Goal: Task Accomplishment & Management: Manage account settings

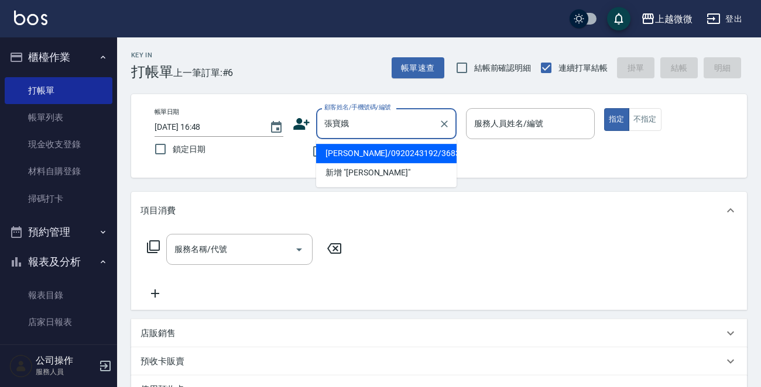
click at [415, 154] on li "[PERSON_NAME]/0920243192/3683" at bounding box center [386, 153] width 140 height 19
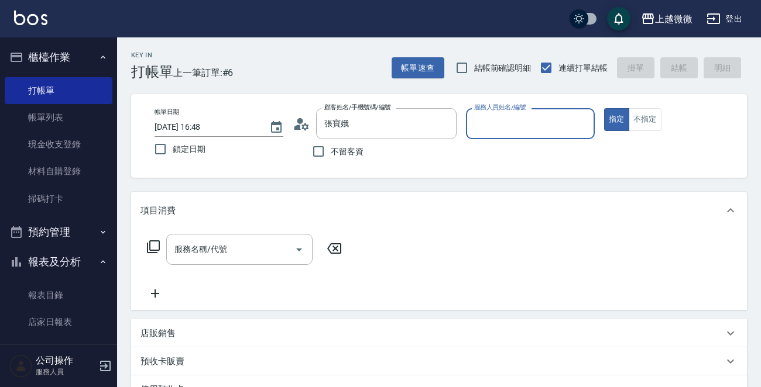
type input "[PERSON_NAME]/0920243192/3683"
type input "Vivi-6"
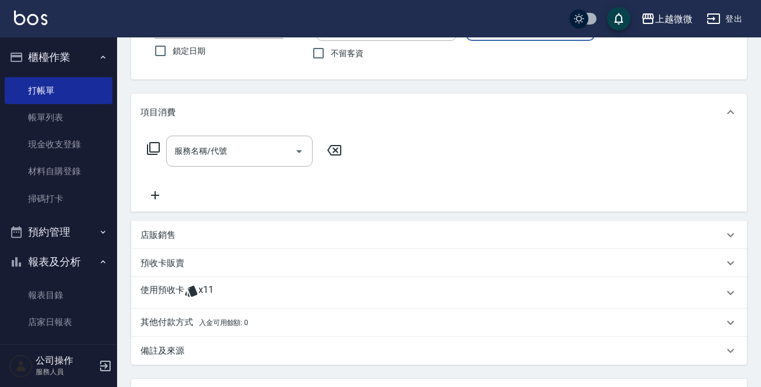
scroll to position [205, 0]
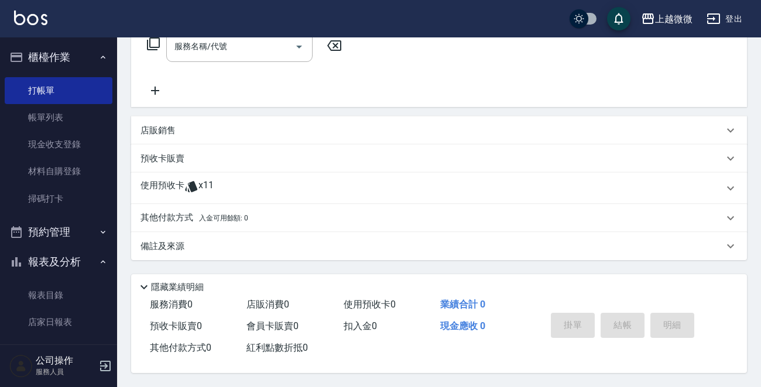
click at [194, 184] on icon at bounding box center [191, 186] width 12 height 11
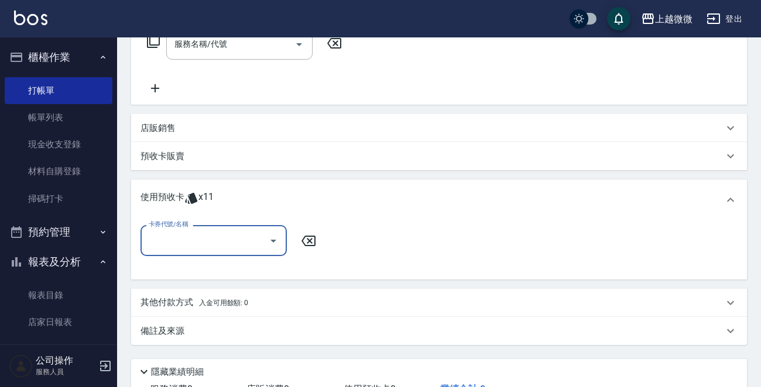
scroll to position [0, 0]
click at [273, 238] on icon "Open" at bounding box center [273, 241] width 14 height 14
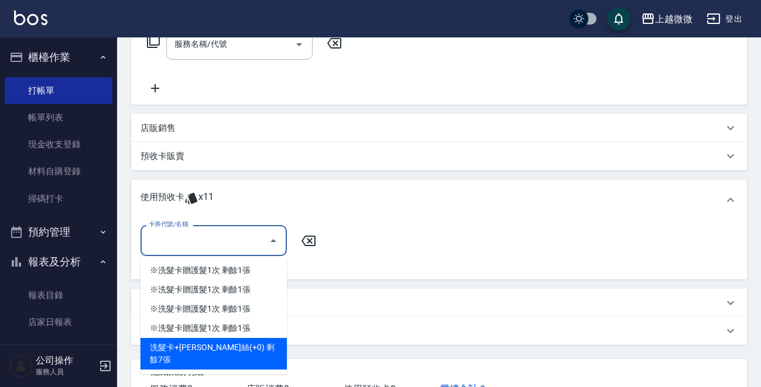
click at [251, 345] on div "洗髮卡+[PERSON_NAME]絲(+0) 剩餘7張" at bounding box center [213, 354] width 146 height 32
type input "洗髮卡+潤絲(+0)"
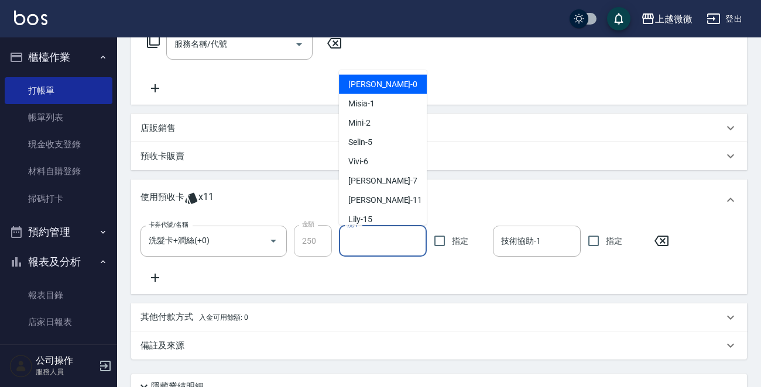
click at [357, 245] on input "洗-1" at bounding box center [382, 241] width 77 height 20
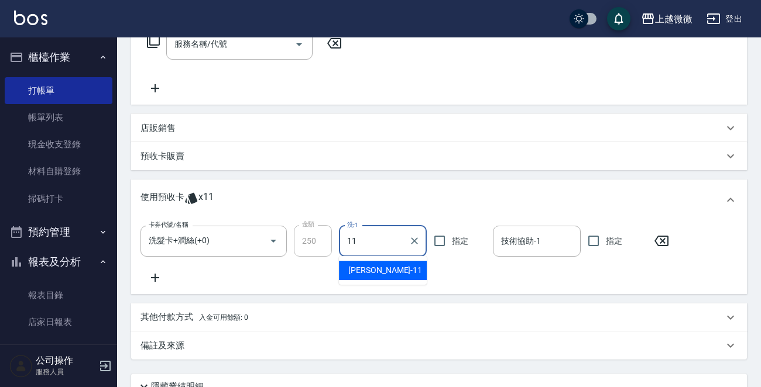
type input "[PERSON_NAME]-11"
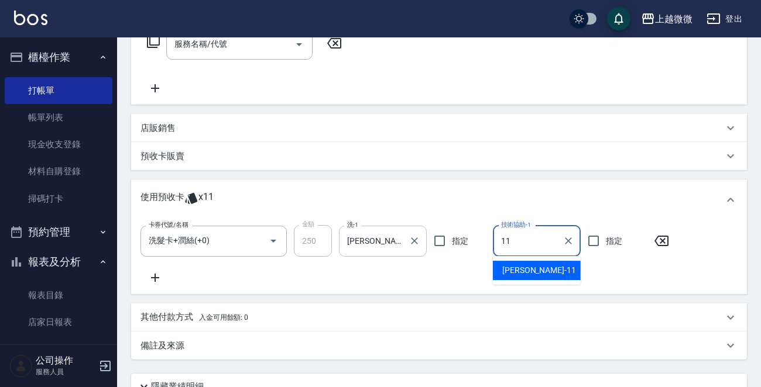
type input "[PERSON_NAME]-11"
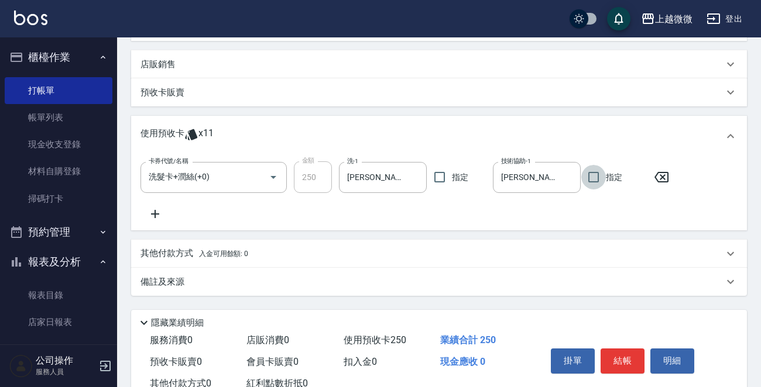
scroll to position [308, 0]
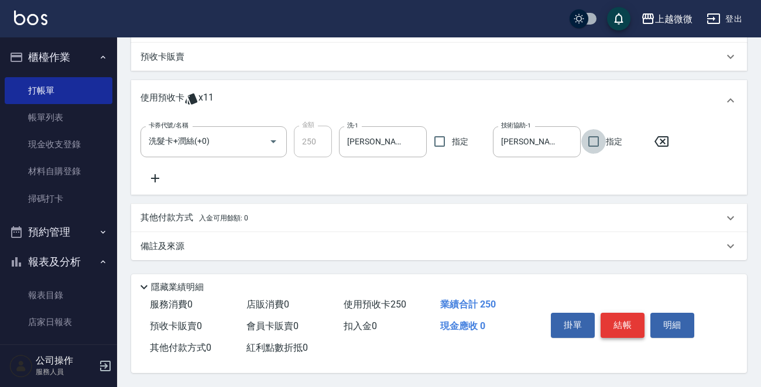
click at [614, 320] on button "結帳" at bounding box center [622, 325] width 44 height 25
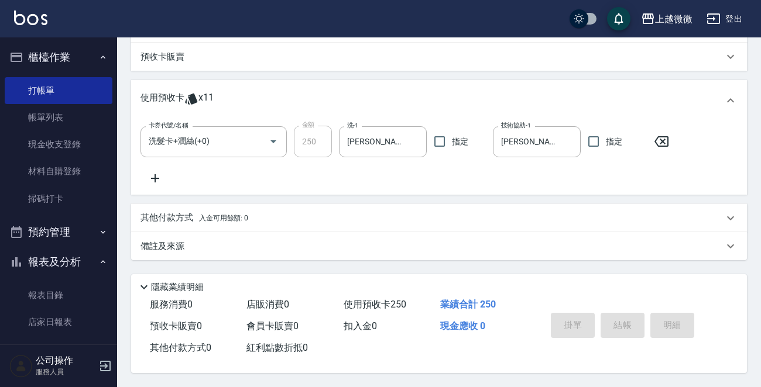
type input "[DATE] 18:40"
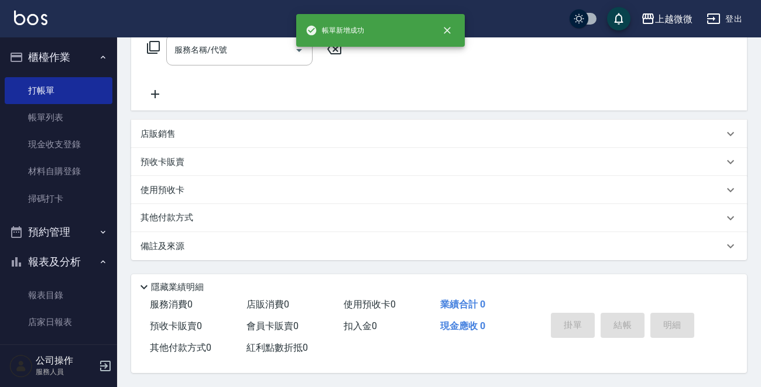
scroll to position [0, 0]
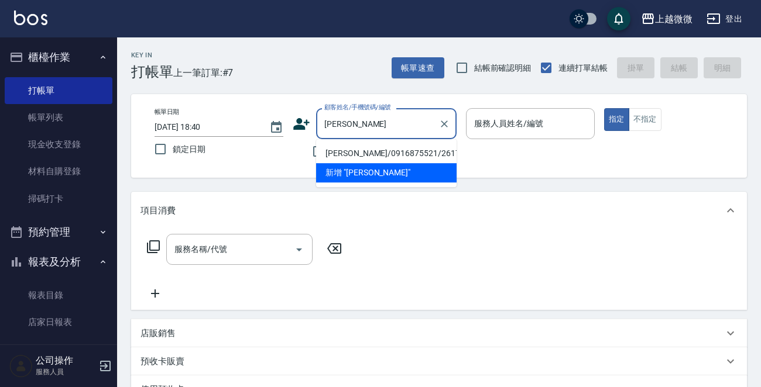
click at [387, 149] on li "[PERSON_NAME]/0916875521/2617" at bounding box center [386, 153] width 140 height 19
type input "[PERSON_NAME]/0916875521/2617"
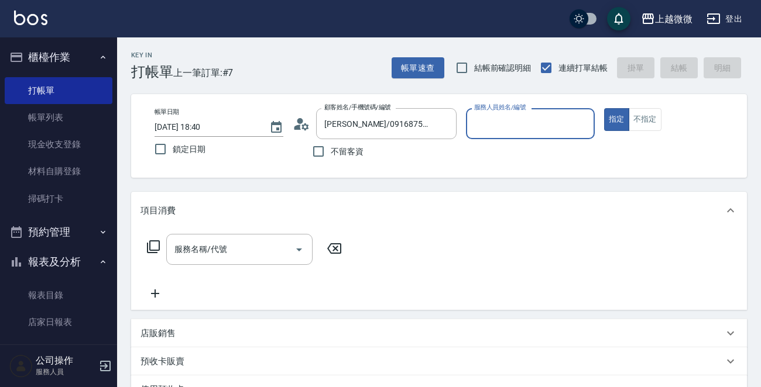
type input "Vivi-6"
click at [295, 245] on icon "Open" at bounding box center [299, 250] width 14 height 14
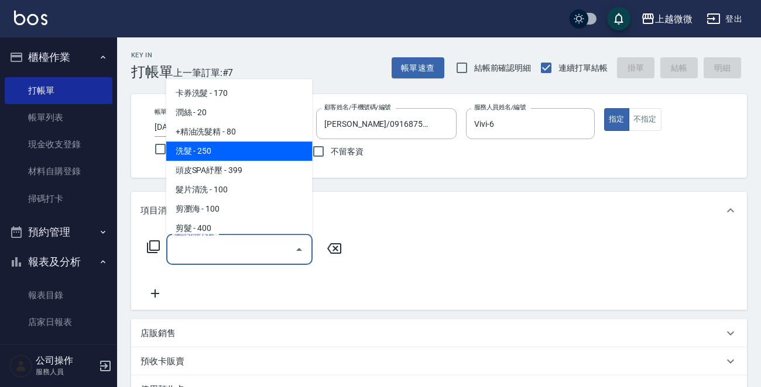
drag, startPoint x: 244, startPoint y: 143, endPoint x: 260, endPoint y: 154, distance: 19.3
click at [243, 143] on span "洗髮 - 250" at bounding box center [239, 151] width 146 height 19
type input "洗髮(A03)"
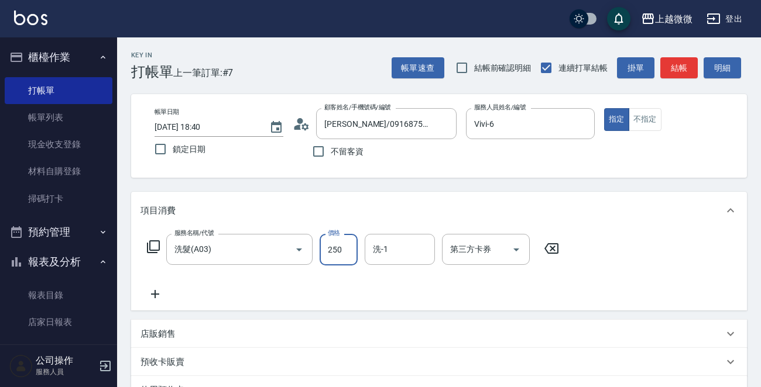
click at [345, 254] on input "250" at bounding box center [338, 250] width 38 height 32
type input "260"
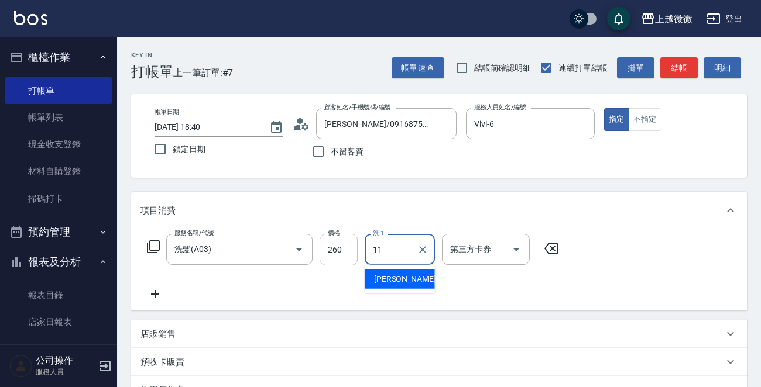
type input "[PERSON_NAME]-11"
click at [157, 288] on icon at bounding box center [154, 294] width 29 height 14
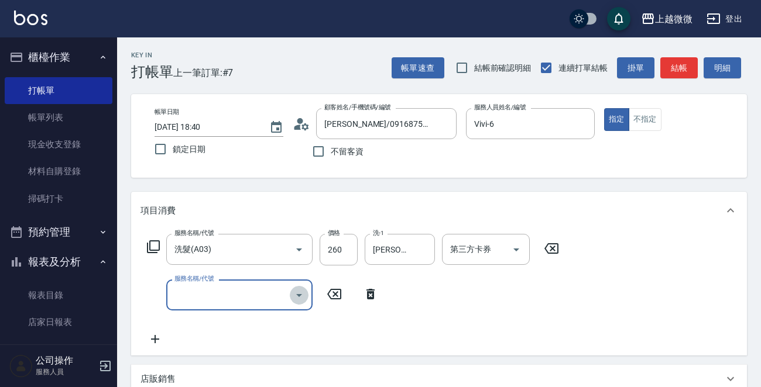
click at [298, 294] on icon "Open" at bounding box center [299, 295] width 6 height 3
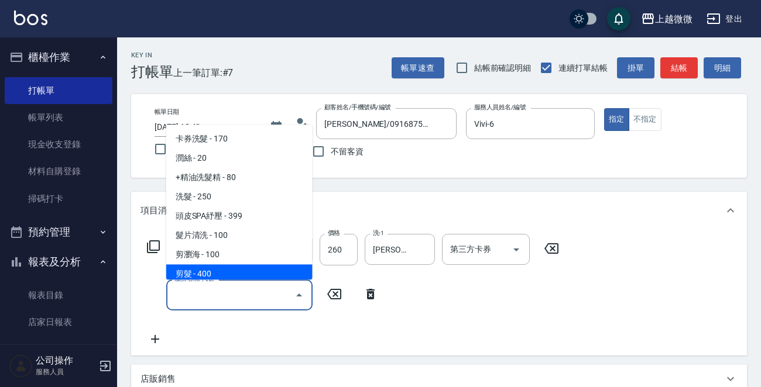
click at [207, 270] on span "剪髮 - 400" at bounding box center [239, 274] width 146 height 19
type input "剪髮(B02)"
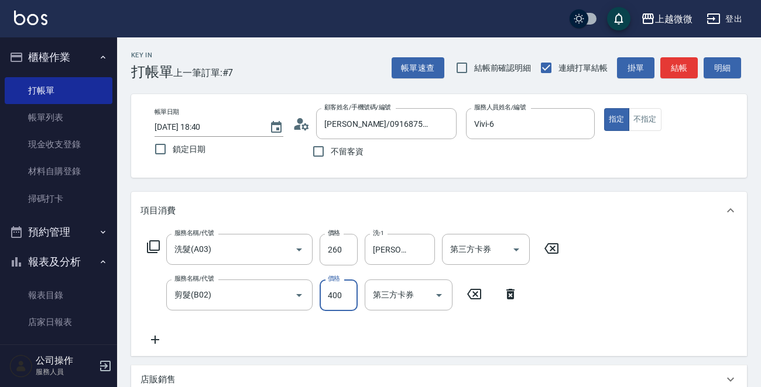
click at [335, 302] on input "400" at bounding box center [338, 296] width 38 height 32
type input "550"
click at [160, 340] on icon at bounding box center [154, 340] width 29 height 14
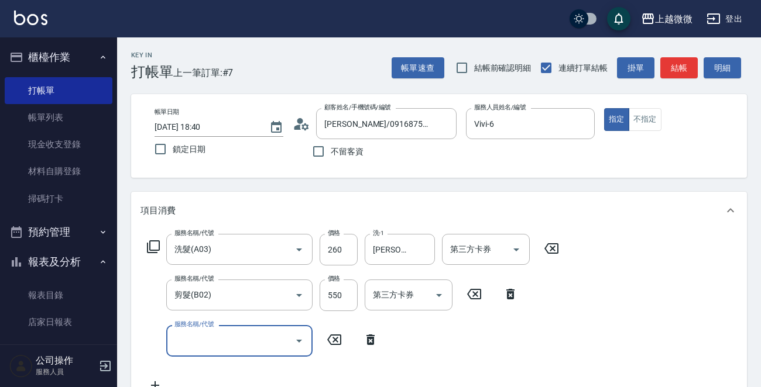
click at [304, 340] on icon "Open" at bounding box center [299, 341] width 14 height 14
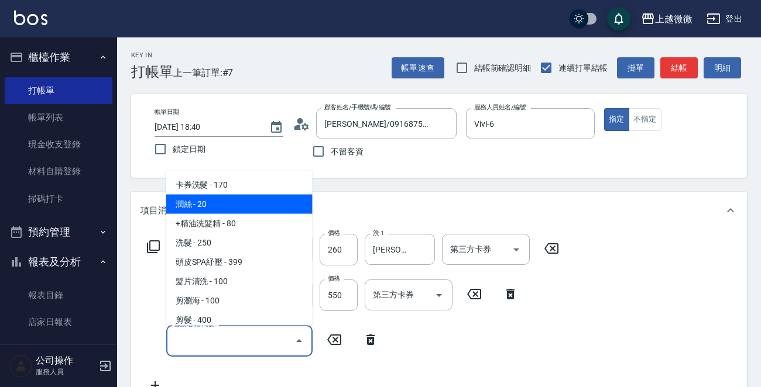
click at [236, 198] on span "潤絲 - 20" at bounding box center [239, 204] width 146 height 19
type input "潤絲(A01)"
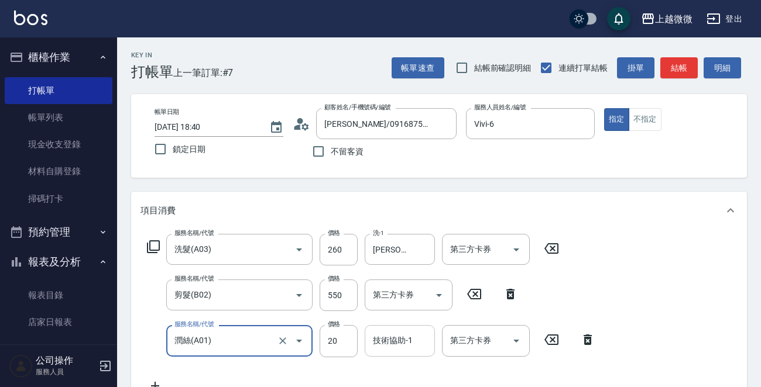
click at [404, 345] on input "技術協助-1" at bounding box center [400, 341] width 60 height 20
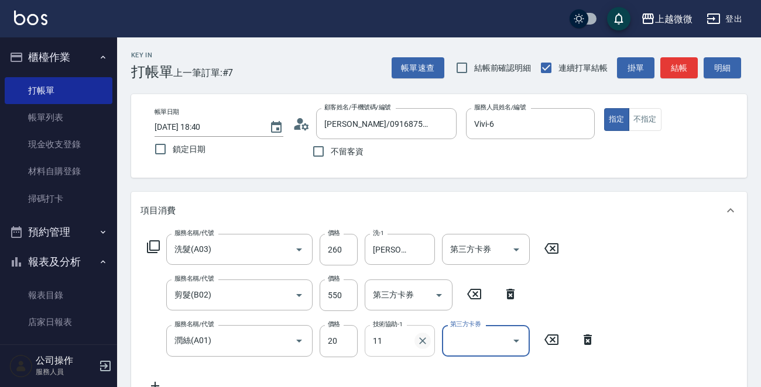
type input "[PERSON_NAME]-11"
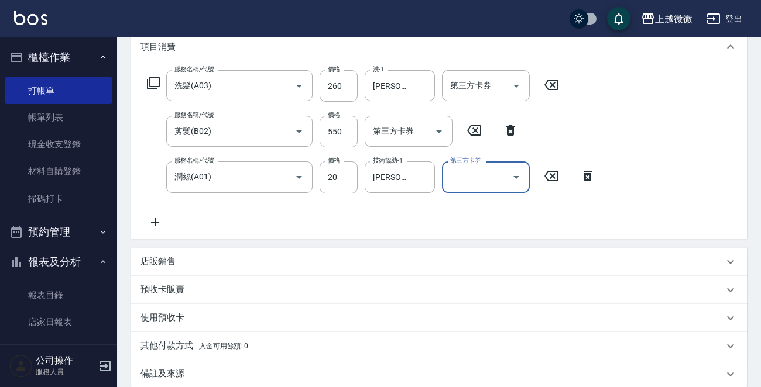
scroll to position [234, 0]
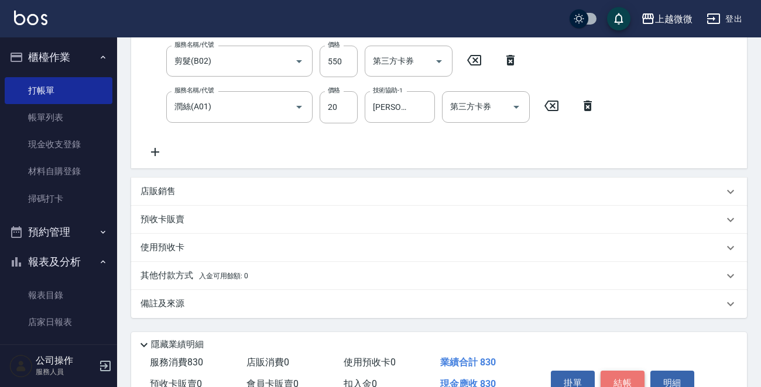
click at [614, 377] on button "結帳" at bounding box center [622, 383] width 44 height 25
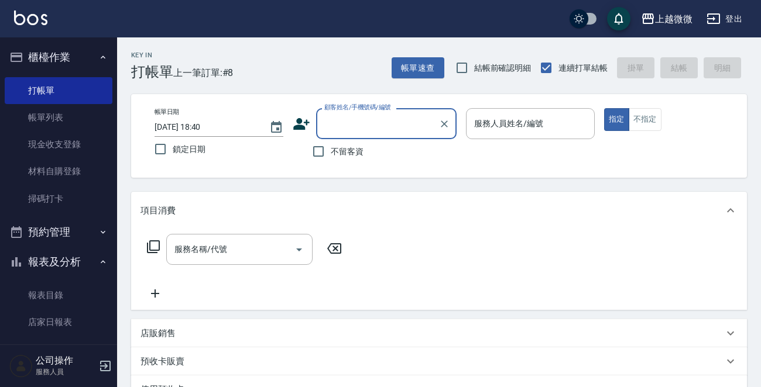
drag, startPoint x: 319, startPoint y: 150, endPoint x: 360, endPoint y: 131, distance: 45.8
click at [329, 142] on input "不留客資" at bounding box center [318, 151] width 25 height 25
checkbox input "true"
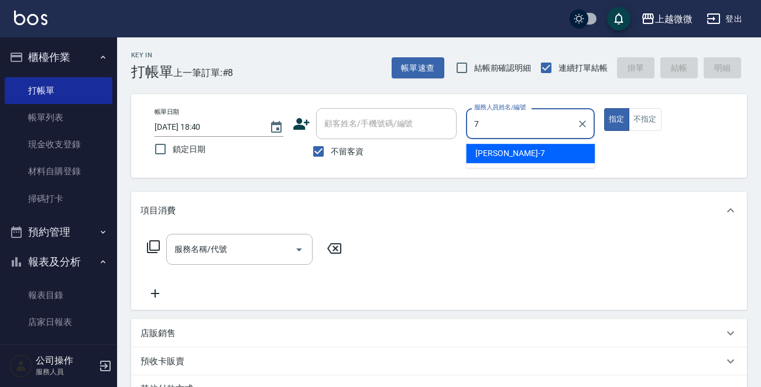
type input "[PERSON_NAME]-7"
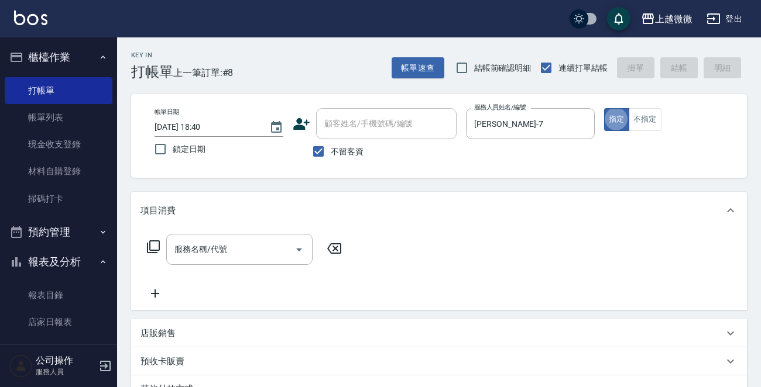
type button "true"
click at [301, 251] on icon "Open" at bounding box center [299, 250] width 14 height 14
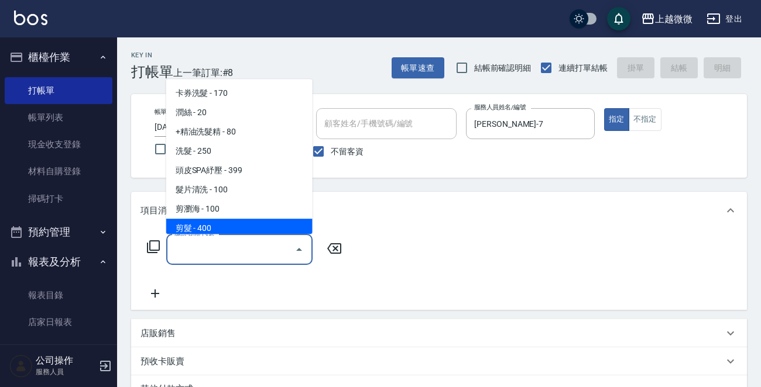
click at [240, 228] on span "剪髮 - 400" at bounding box center [239, 228] width 146 height 19
type input "剪髮(B02)"
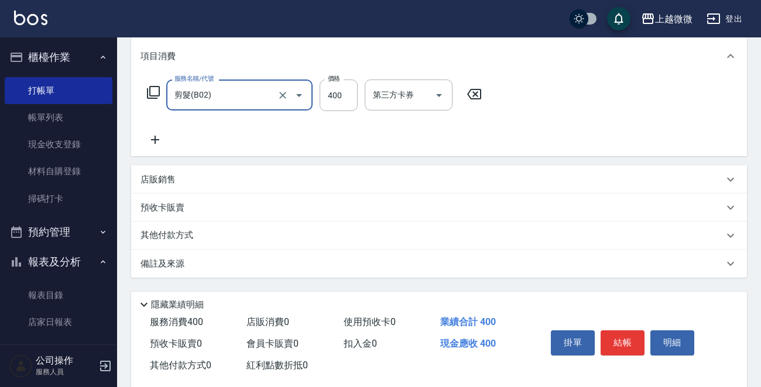
scroll to position [175, 0]
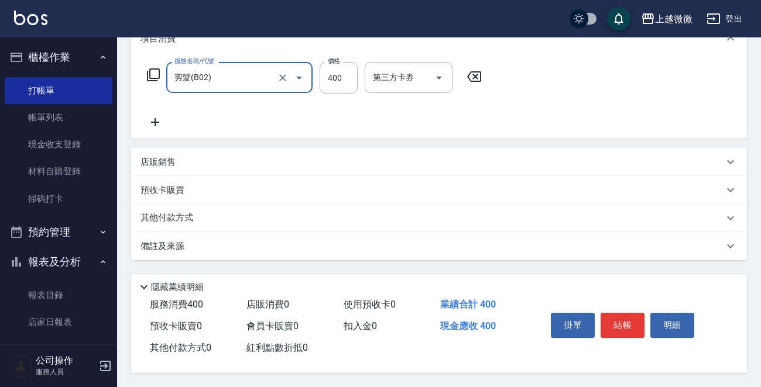
click at [624, 323] on button "結帳" at bounding box center [622, 325] width 44 height 25
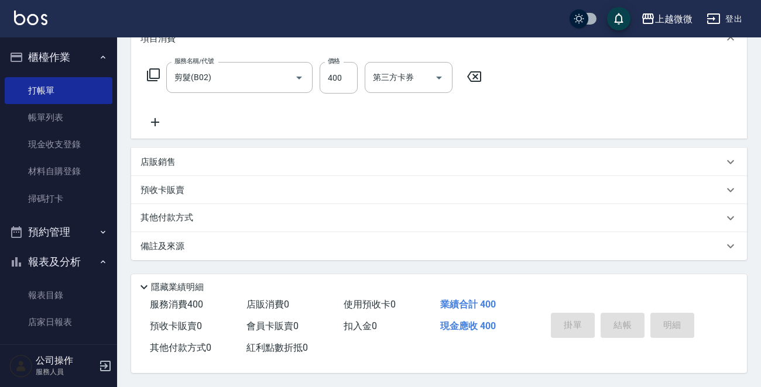
type input "[DATE] 18:41"
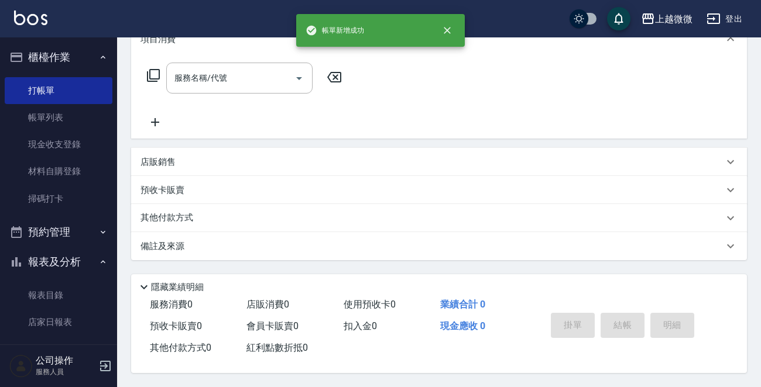
scroll to position [0, 0]
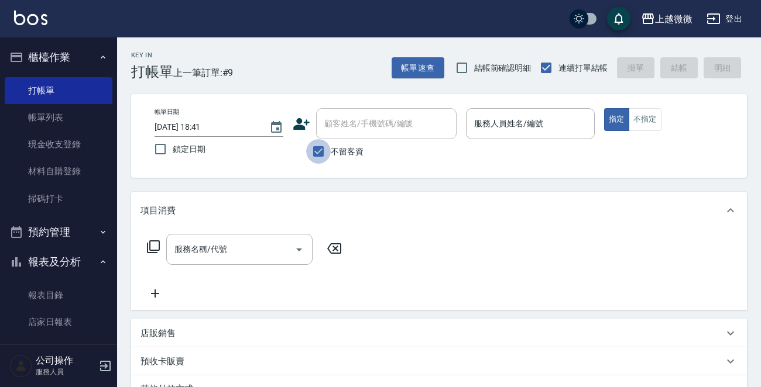
click at [320, 150] on input "不留客資" at bounding box center [318, 151] width 25 height 25
checkbox input "false"
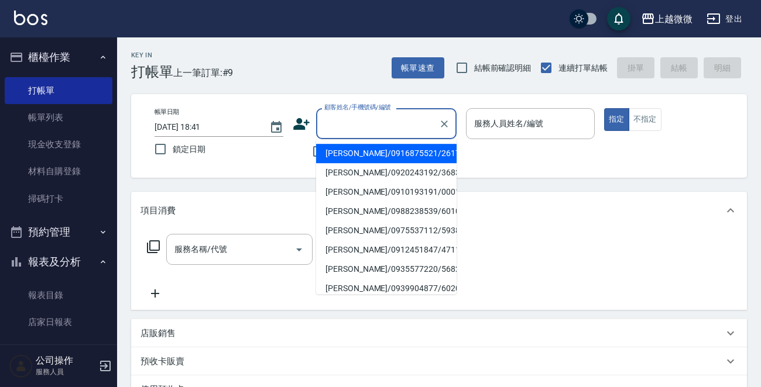
click at [348, 129] on input "顧客姓名/手機號碼/編號" at bounding box center [377, 123] width 112 height 20
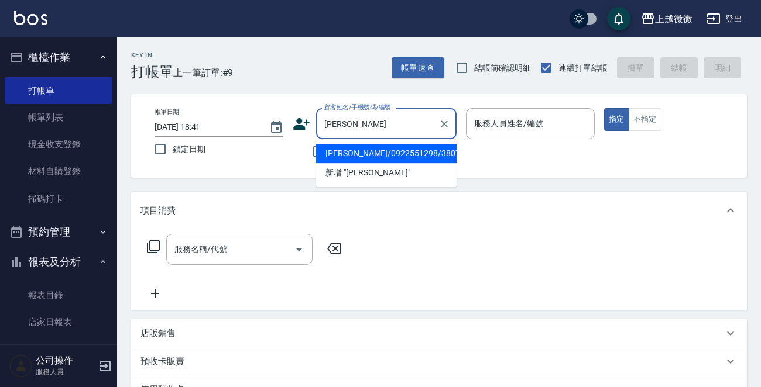
click at [340, 147] on li "[PERSON_NAME]/0922551298/3807" at bounding box center [386, 153] width 140 height 19
type input "[PERSON_NAME]/0922551298/3807"
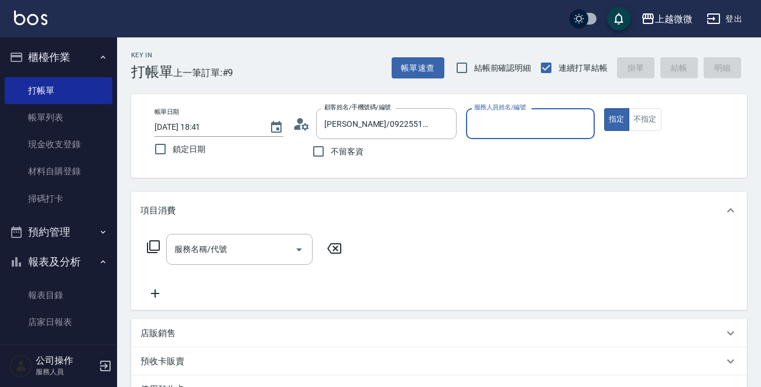
type input "Vivi-6"
click at [302, 246] on icon "Open" at bounding box center [299, 250] width 14 height 14
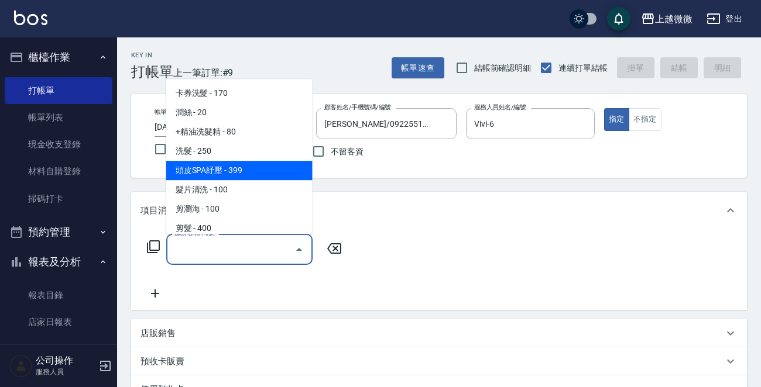
scroll to position [234, 0]
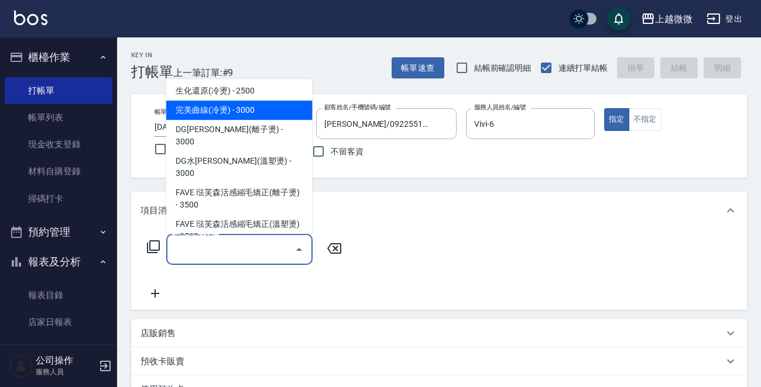
click at [246, 115] on span "完美曲線(冷燙) - 3000" at bounding box center [239, 110] width 146 height 19
type input "完美曲線(冷燙)(C06)"
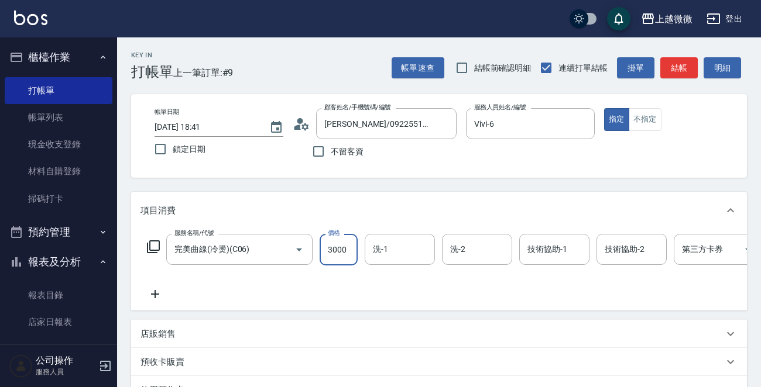
click at [335, 243] on input "3000" at bounding box center [338, 250] width 38 height 32
type input "2526"
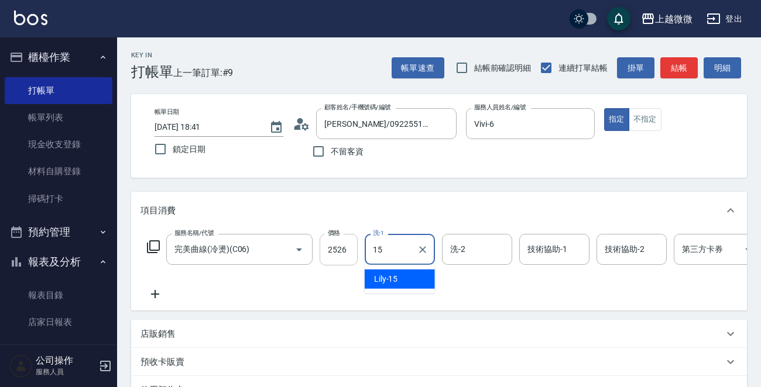
type input "Lily-15"
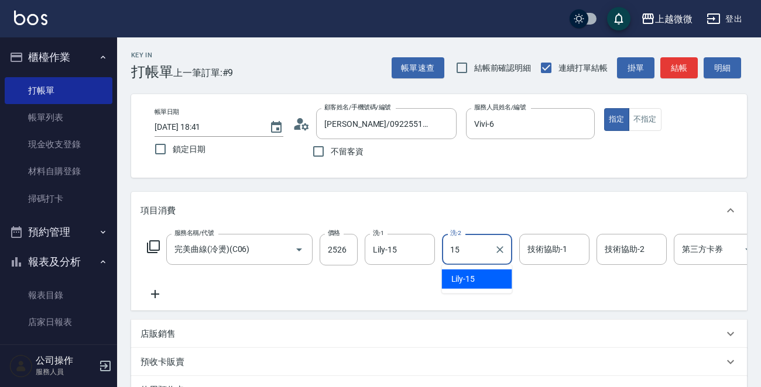
type input "Lily-15"
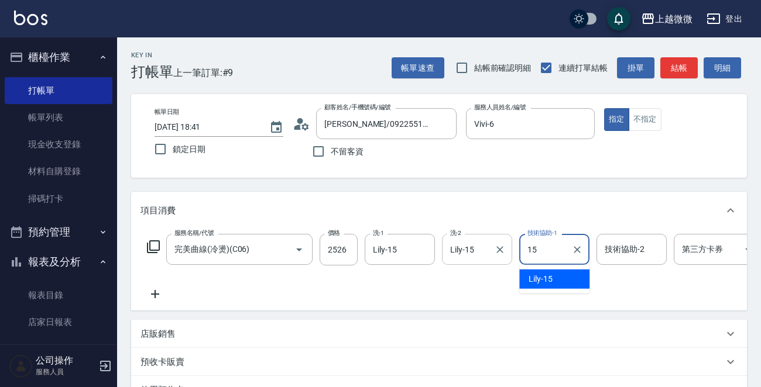
type input "Lily-15"
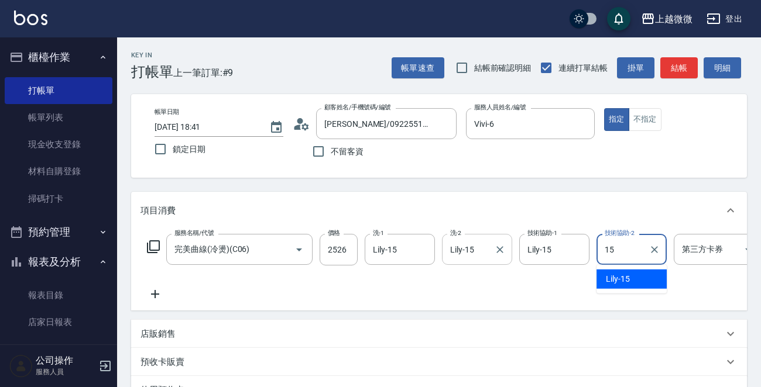
type input "Lily-15"
click at [159, 295] on icon at bounding box center [154, 294] width 29 height 14
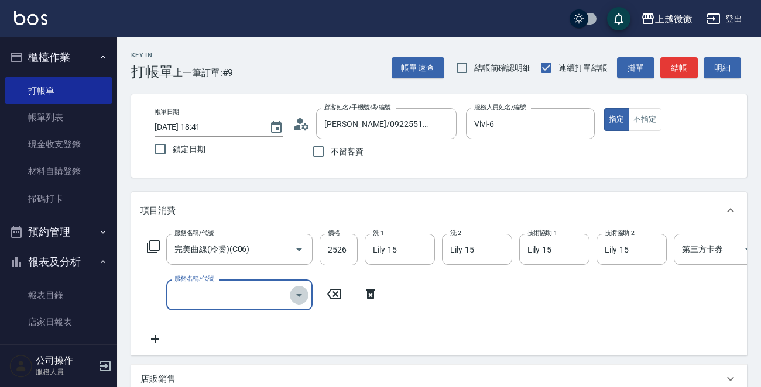
click at [303, 297] on icon "Open" at bounding box center [299, 295] width 14 height 14
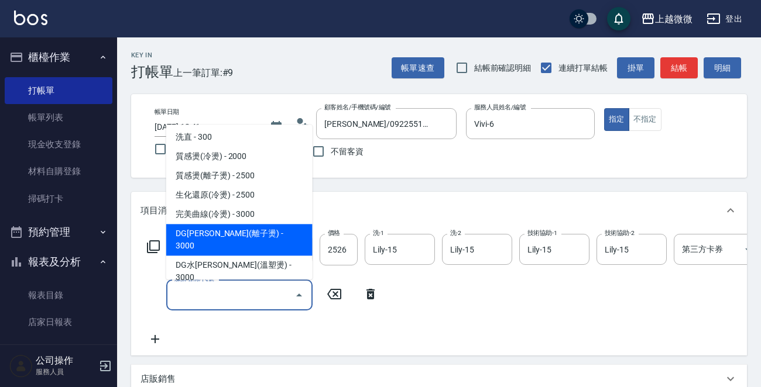
scroll to position [410, 0]
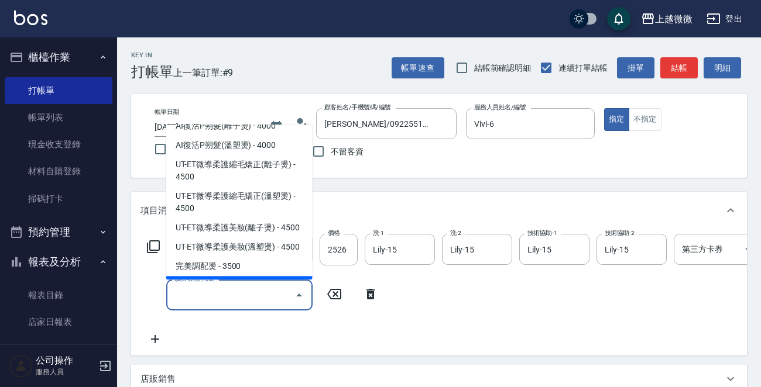
click at [258, 277] on span "補染 - 1000" at bounding box center [239, 286] width 146 height 19
type input "補染(D01)"
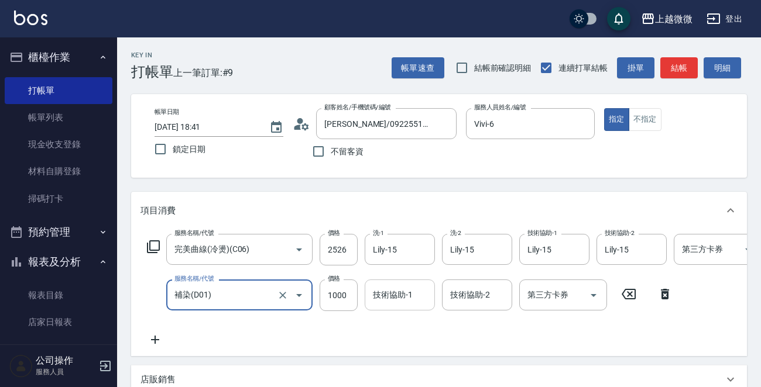
click at [385, 301] on input "技術協助-1" at bounding box center [400, 295] width 60 height 20
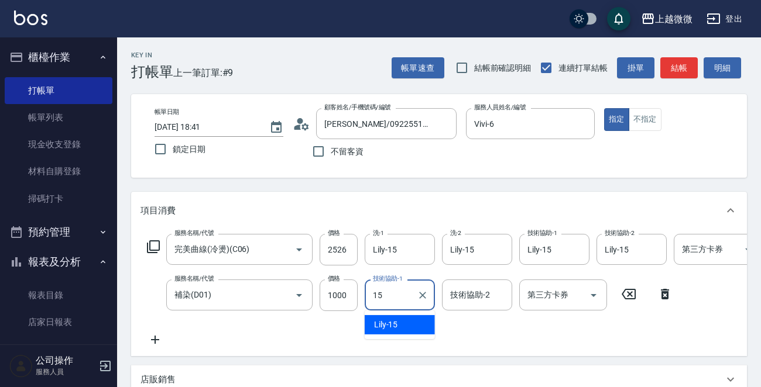
type input "Lily-15"
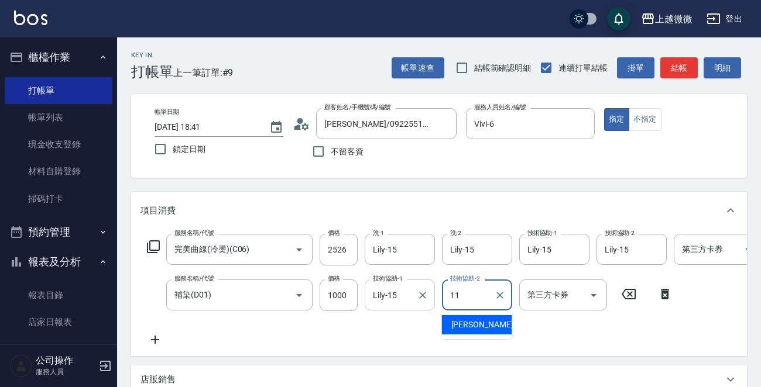
type input "[PERSON_NAME]-11"
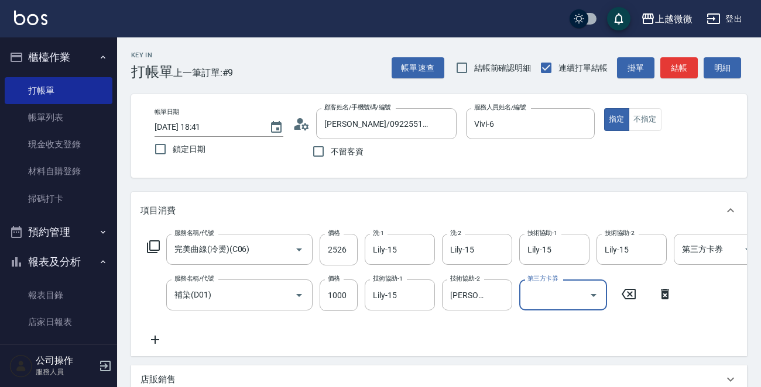
click at [154, 335] on icon at bounding box center [154, 340] width 29 height 14
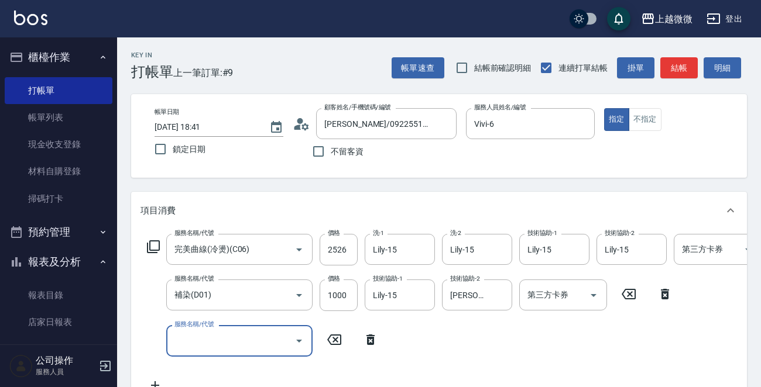
click at [297, 342] on icon "Open" at bounding box center [299, 341] width 14 height 14
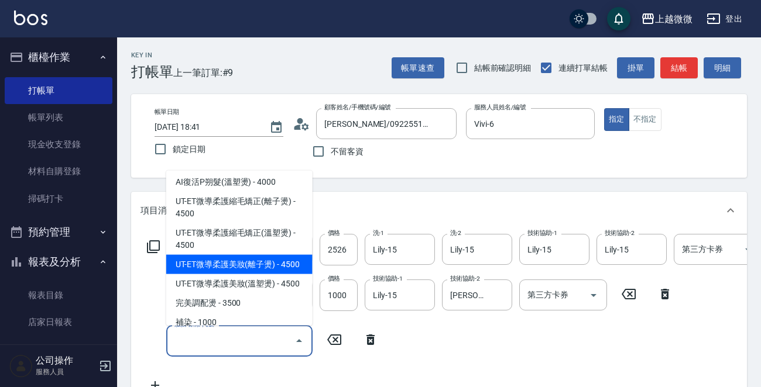
scroll to position [527, 0]
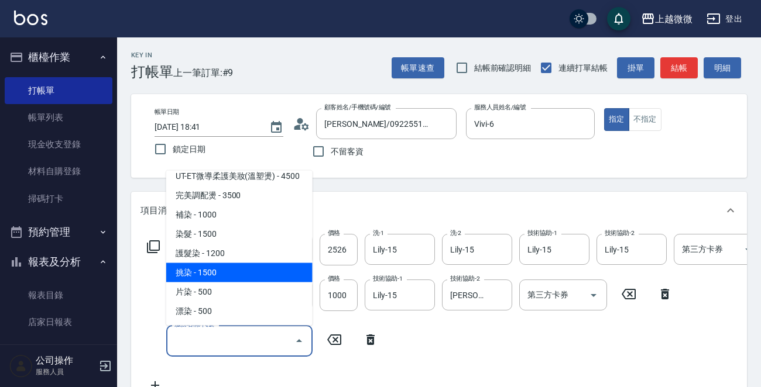
click at [252, 263] on span "挑染 - 1500" at bounding box center [239, 272] width 146 height 19
type input "挑染(D04)"
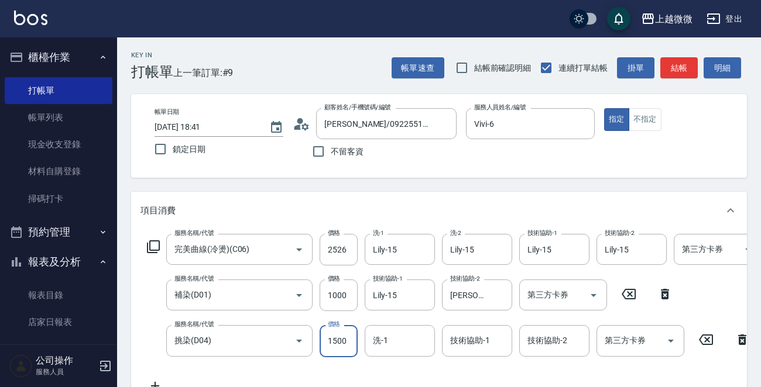
click at [335, 334] on input "1500" at bounding box center [338, 341] width 38 height 32
type input "2000"
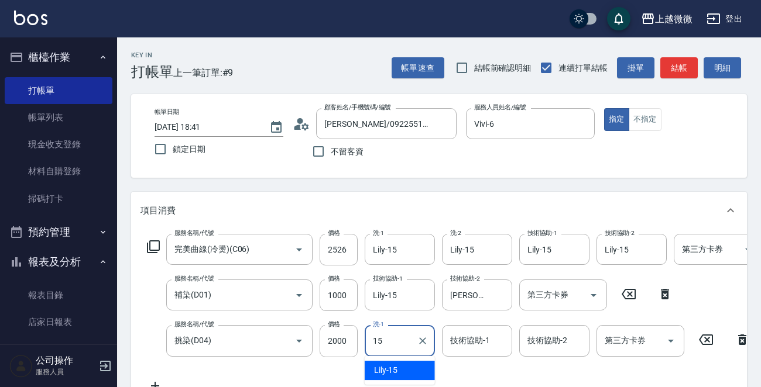
type input "Lily-15"
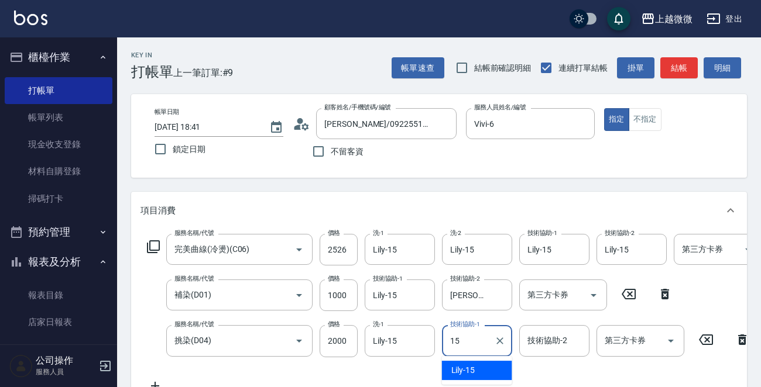
type input "Lily-15"
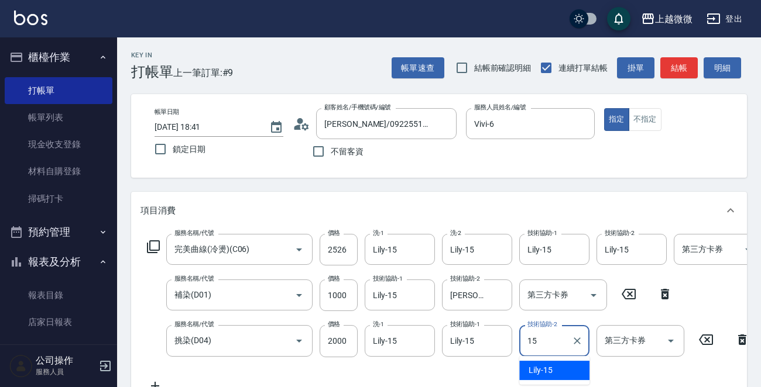
type input "Lily-15"
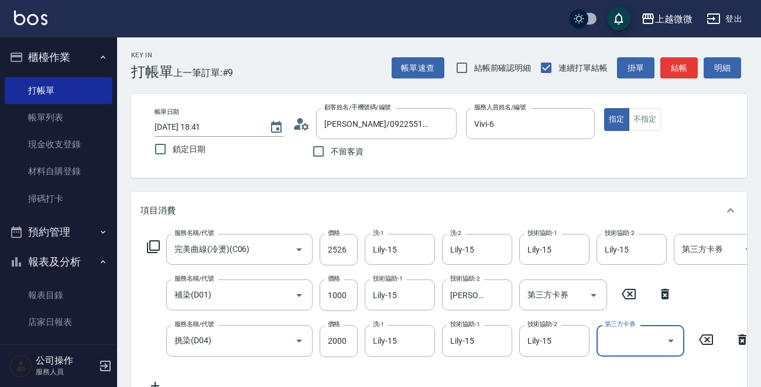
scroll to position [117, 0]
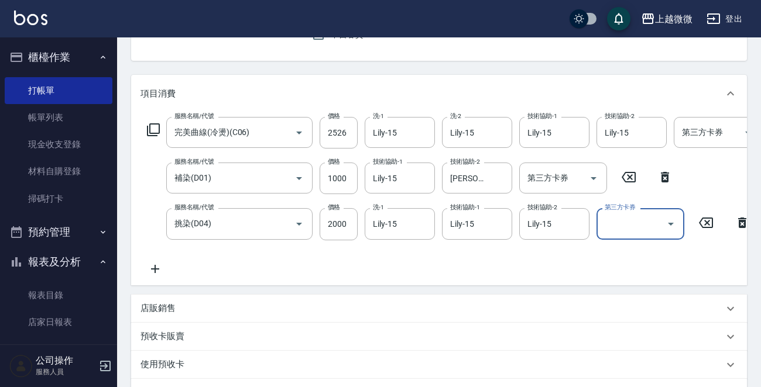
click at [156, 270] on icon at bounding box center [154, 269] width 29 height 14
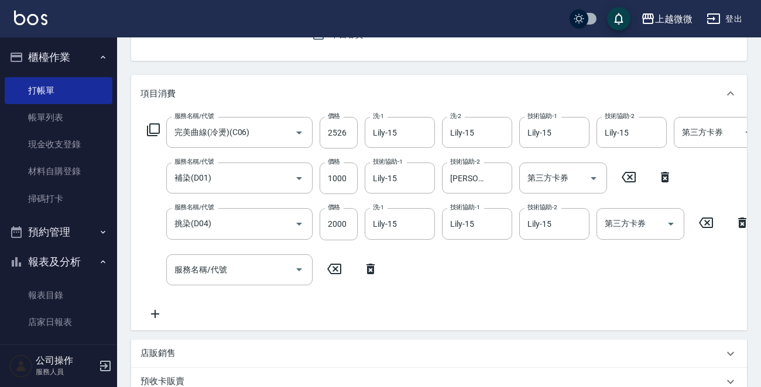
click at [156, 132] on icon at bounding box center [153, 130] width 14 height 14
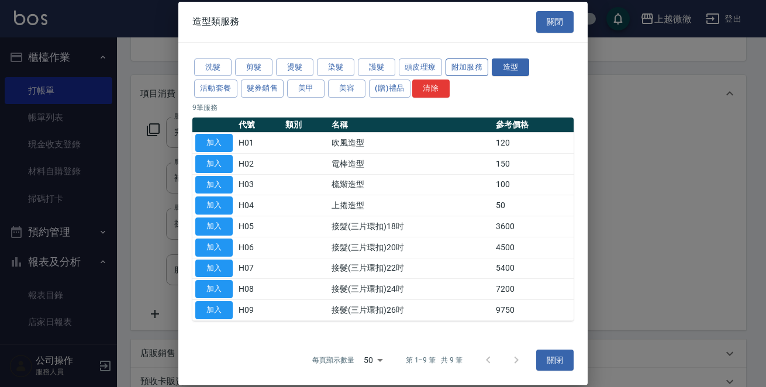
click at [476, 65] on button "附加服務" at bounding box center [467, 68] width 43 height 18
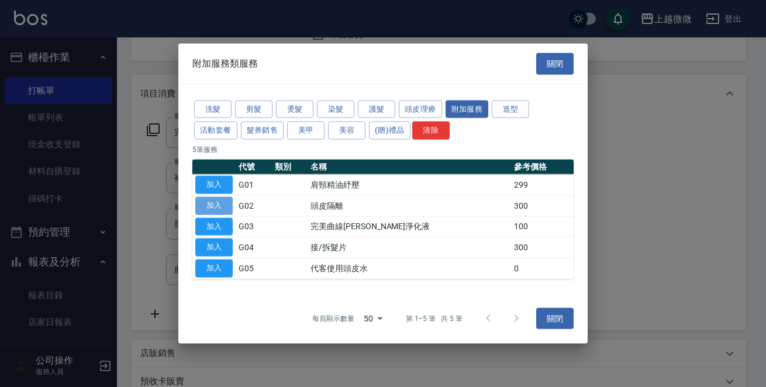
click at [227, 209] on button "加入" at bounding box center [213, 206] width 37 height 18
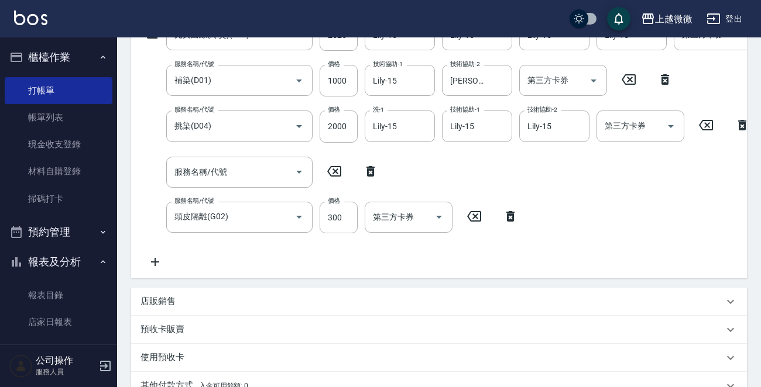
scroll to position [160, 0]
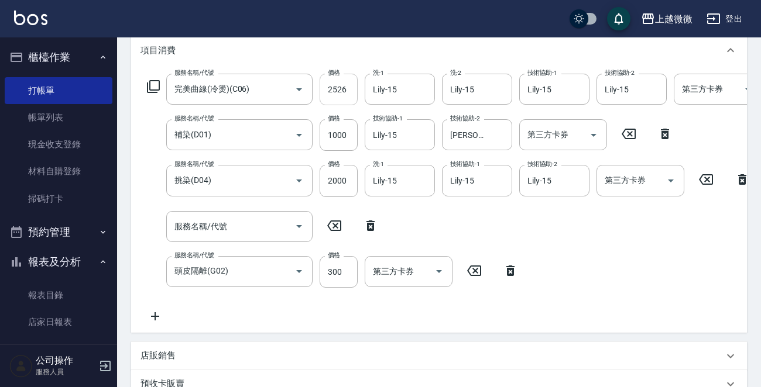
click at [348, 96] on input "2526" at bounding box center [338, 90] width 38 height 32
drag, startPoint x: 345, startPoint y: 95, endPoint x: 319, endPoint y: 90, distance: 26.4
click at [319, 90] on input "2526" at bounding box center [338, 90] width 38 height 32
drag, startPoint x: 326, startPoint y: 87, endPoint x: 343, endPoint y: 94, distance: 17.6
click at [343, 94] on input "2526" at bounding box center [338, 90] width 38 height 32
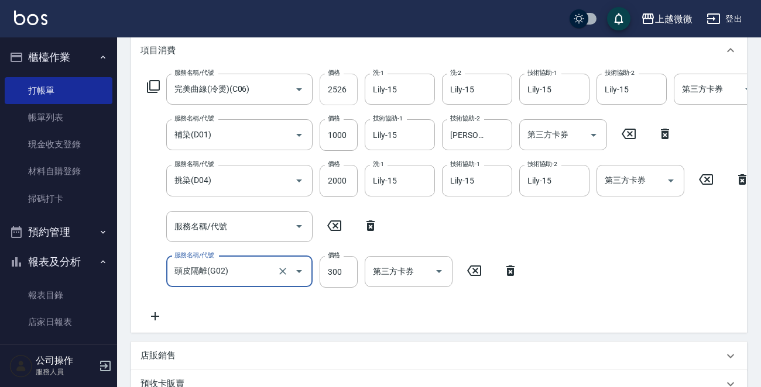
click at [343, 94] on input "2526" at bounding box center [338, 90] width 38 height 32
click at [311, 85] on div "完美曲線(冷燙)(C06) 服務名稱/代號" at bounding box center [239, 89] width 146 height 31
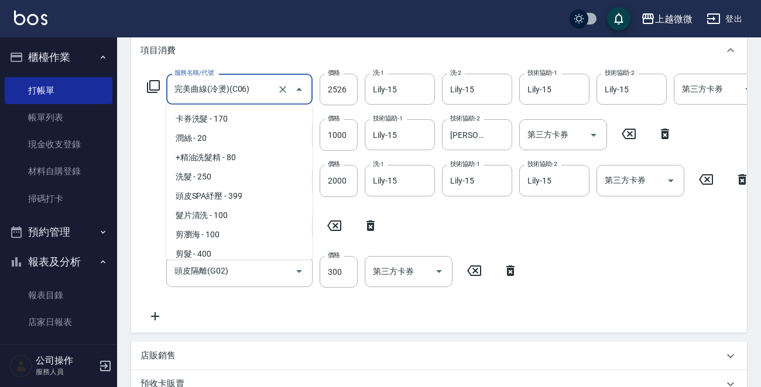
scroll to position [120, 0]
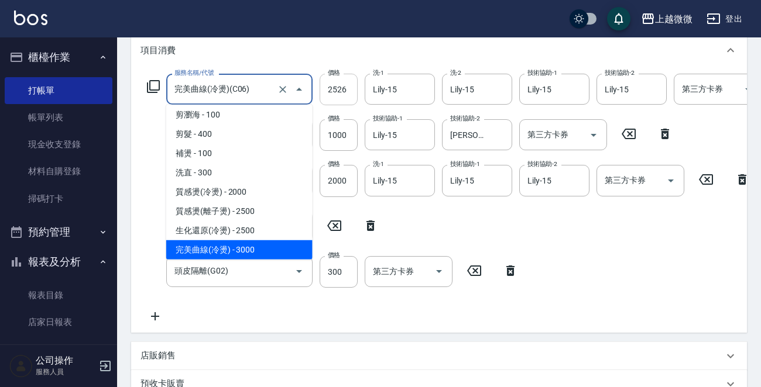
click at [343, 83] on input "2526" at bounding box center [338, 90] width 38 height 32
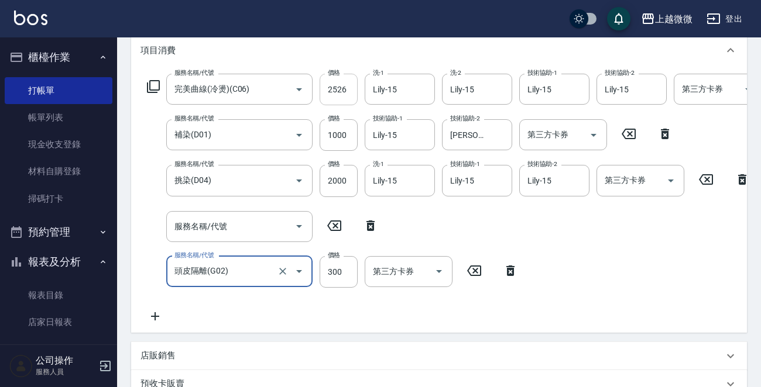
click at [326, 94] on input "2526" at bounding box center [338, 90] width 38 height 32
click at [350, 90] on input "2526" at bounding box center [338, 90] width 38 height 32
click at [216, 82] on input "完美曲線(冷燙)(C06)" at bounding box center [222, 89] width 103 height 20
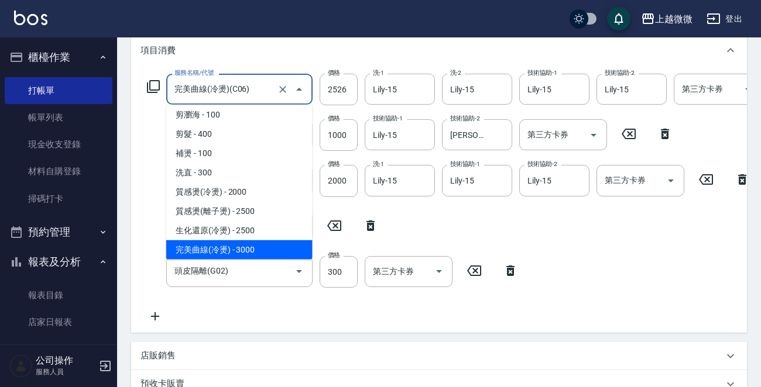
click at [266, 251] on span "完美曲線(冷燙) - 3000" at bounding box center [239, 249] width 146 height 19
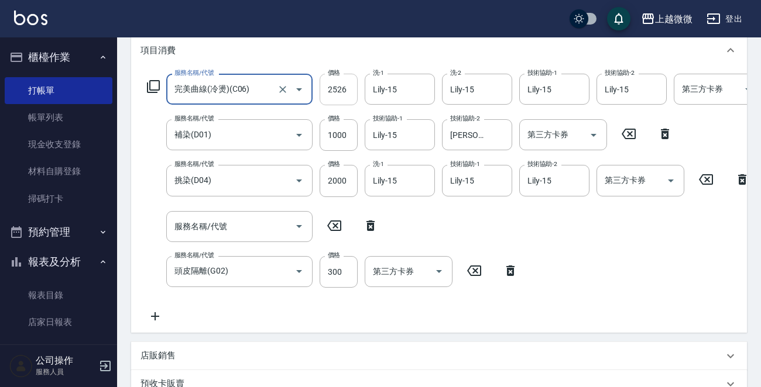
click at [343, 94] on input "2526" at bounding box center [338, 90] width 38 height 32
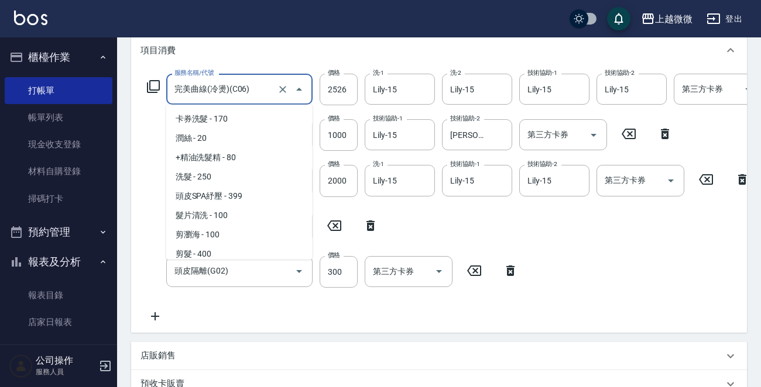
click at [222, 92] on input "完美曲線(冷燙)(C06)" at bounding box center [222, 89] width 103 height 20
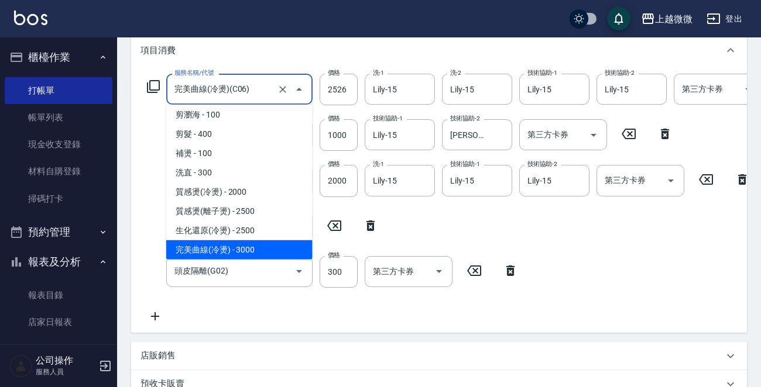
click at [257, 246] on span "完美曲線(冷燙) - 3000" at bounding box center [239, 249] width 146 height 19
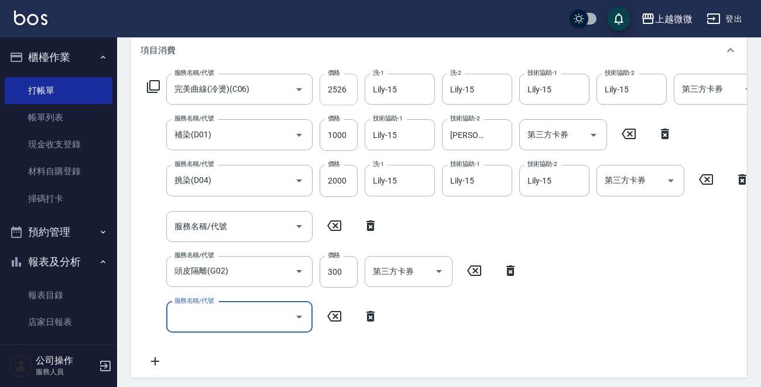
click at [331, 88] on input "2526" at bounding box center [338, 90] width 38 height 32
drag, startPoint x: 328, startPoint y: 89, endPoint x: 353, endPoint y: 89, distance: 25.2
click at [353, 89] on input "2526" at bounding box center [338, 90] width 38 height 32
drag, startPoint x: 353, startPoint y: 91, endPoint x: 343, endPoint y: 91, distance: 10.5
click at [352, 91] on input "2526" at bounding box center [338, 90] width 38 height 32
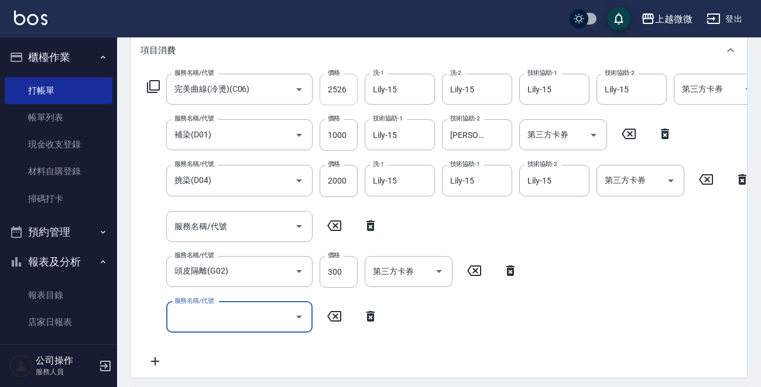
click at [325, 85] on input "2526" at bounding box center [338, 90] width 38 height 32
drag, startPoint x: 325, startPoint y: 85, endPoint x: 346, endPoint y: 83, distance: 21.7
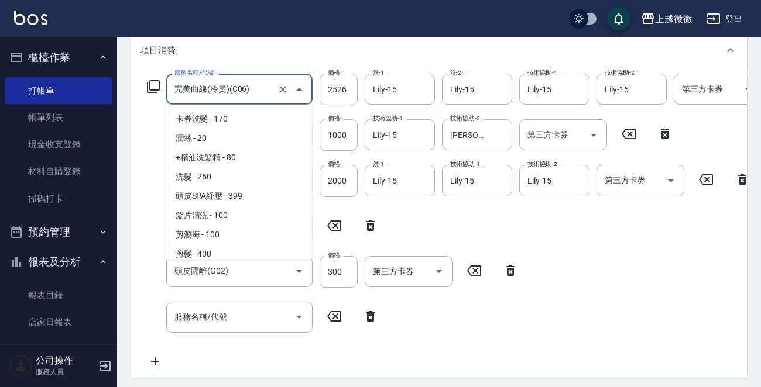
drag, startPoint x: 346, startPoint y: 83, endPoint x: 244, endPoint y: 92, distance: 102.8
click at [244, 92] on input "完美曲線(冷燙)(C06)" at bounding box center [222, 89] width 103 height 20
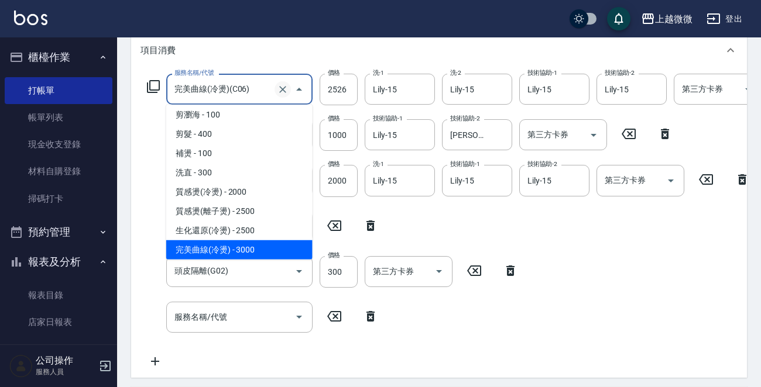
click at [280, 87] on icon "Clear" at bounding box center [282, 89] width 7 height 7
click at [264, 245] on span "完美曲線(冷燙) - 3000" at bounding box center [239, 249] width 146 height 19
type input "完美曲線(冷燙)(C06)"
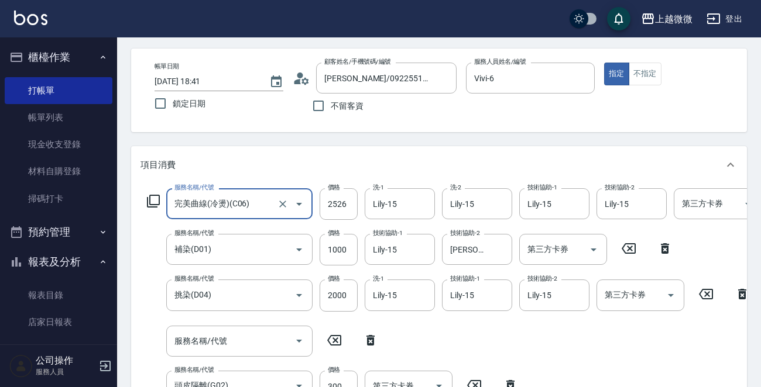
scroll to position [43, 0]
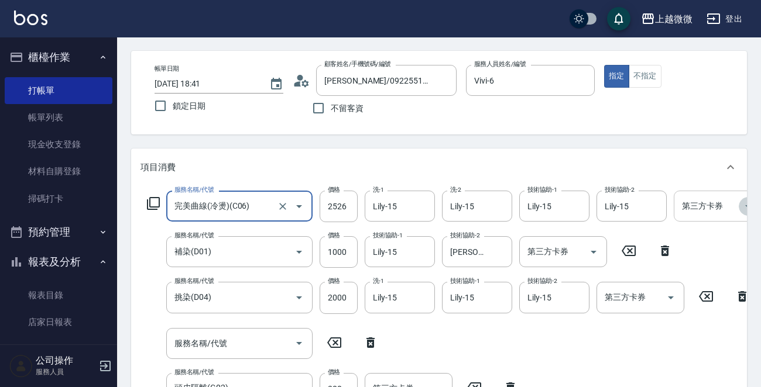
click at [745, 202] on icon "Open" at bounding box center [748, 206] width 14 height 14
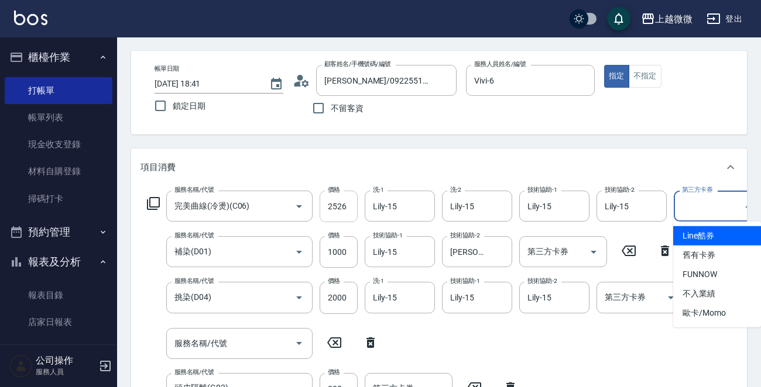
click at [357, 202] on div "服務名稱/代號 完美曲線(冷燙)(C06) 服務名稱/代號 價格 2526 價格 洗-1 Lily-15 洗-1 洗-2 Lily-15 洗-2 技術協助-1…" at bounding box center [468, 338] width 657 height 295
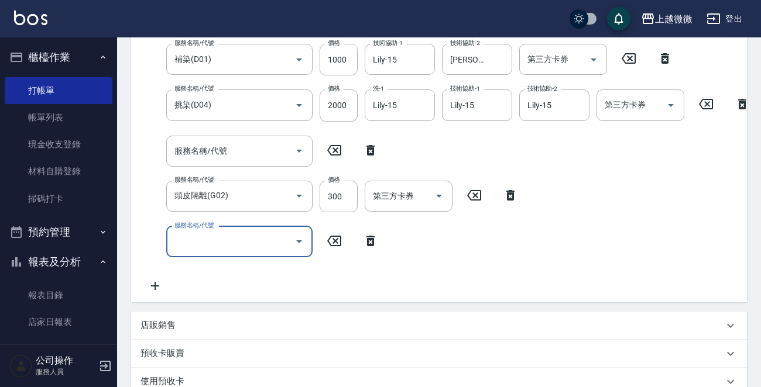
scroll to position [50, 0]
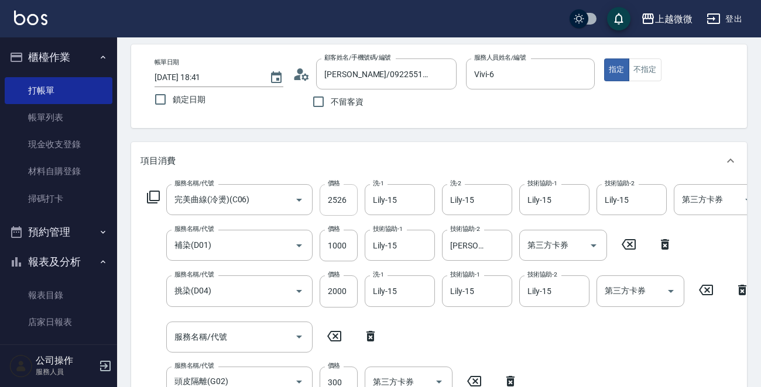
click at [346, 195] on div "服務名稱/代號 完美曲線(冷燙)(C06) 服務名稱/代號 價格 2526 價格 洗-1 Lily-15 洗-1 洗-2 Lily-15 洗-2 技術協助-1…" at bounding box center [468, 331] width 657 height 295
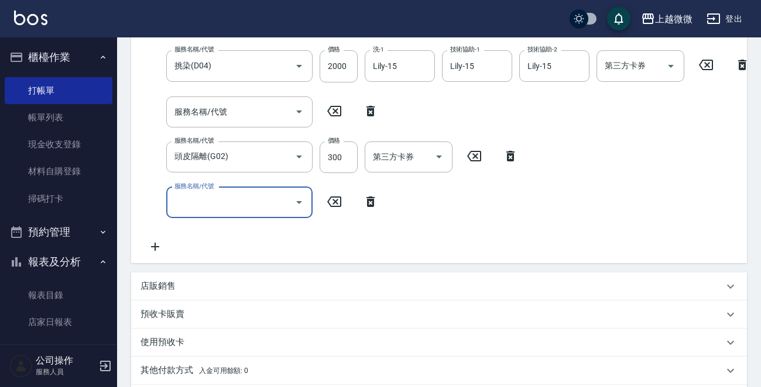
scroll to position [0, 0]
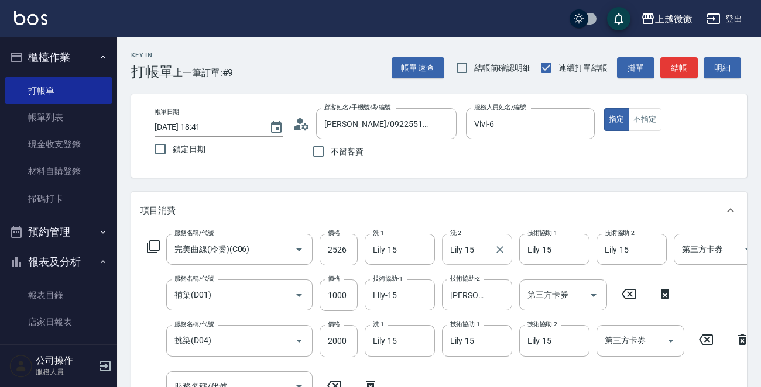
click at [466, 250] on input "Lily-15" at bounding box center [468, 249] width 42 height 20
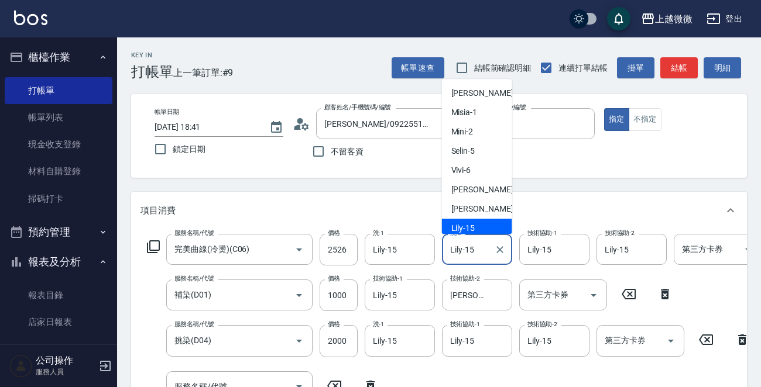
scroll to position [4, 0]
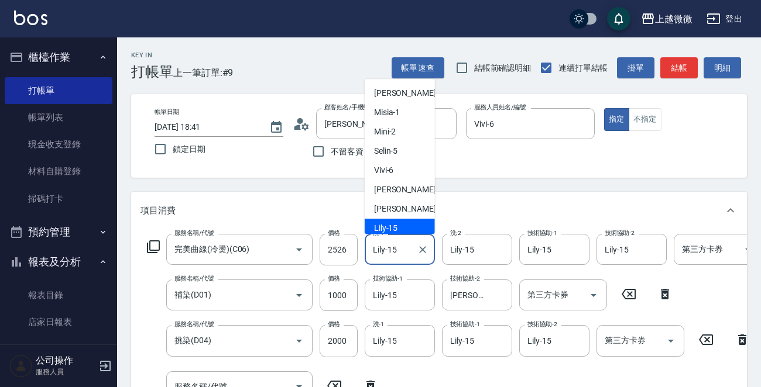
click at [371, 247] on input "Lily-15" at bounding box center [391, 249] width 42 height 20
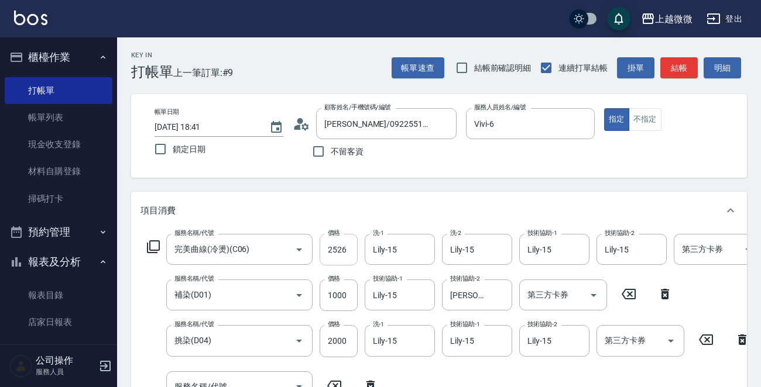
scroll to position [238, 0]
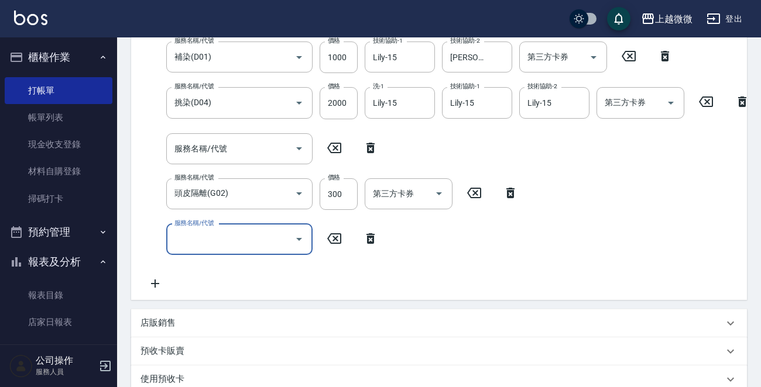
click at [350, 249] on div "服務名稱/代號 完美曲線(冷燙)(C06) 服務名稱/代號 價格 2526 價格 洗-1 Lily-15 洗-1 洗-2 Lily-15 洗-2 技術協助-1…" at bounding box center [468, 143] width 657 height 295
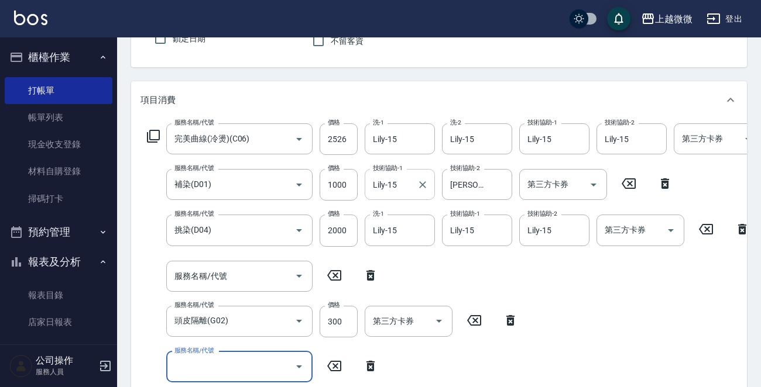
scroll to position [4, 0]
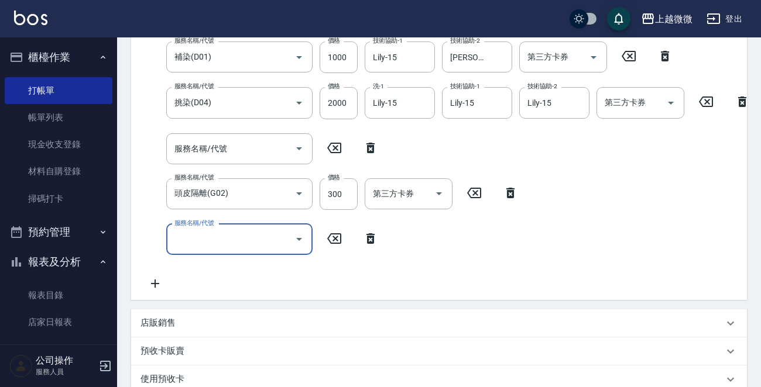
click at [355, 243] on div "服務名稱/代號 完美曲線(冷燙)(C06) 服務名稱/代號 價格 2526 價格 洗-1 Lily-15 洗-1 洗-2 Lily-15 洗-2 技術協助-1…" at bounding box center [468, 143] width 657 height 295
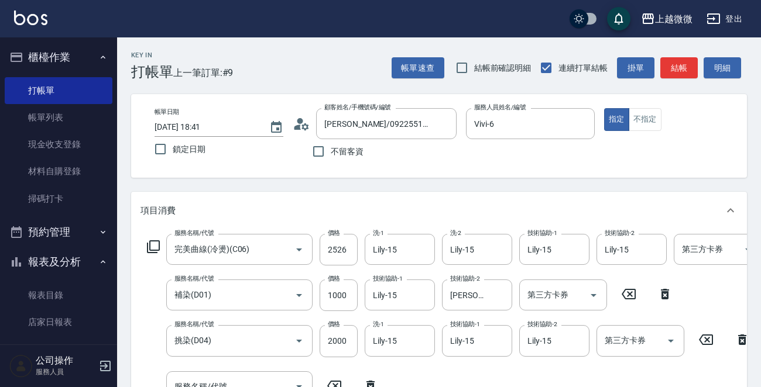
scroll to position [238, 0]
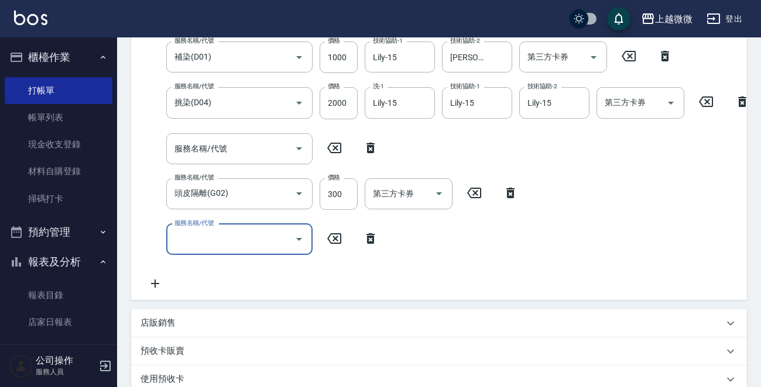
drag, startPoint x: 324, startPoint y: 243, endPoint x: 340, endPoint y: 246, distance: 16.5
click at [340, 246] on div "服務名稱/代號 完美曲線(冷燙)(C06) 服務名稱/代號 價格 2526 價格 洗-1 Lily-15 洗-1 洗-2 Lily-15 洗-2 技術協助-1…" at bounding box center [468, 143] width 657 height 295
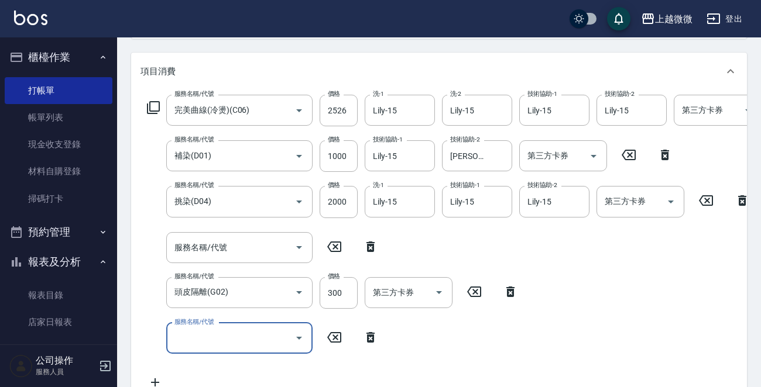
scroll to position [4, 0]
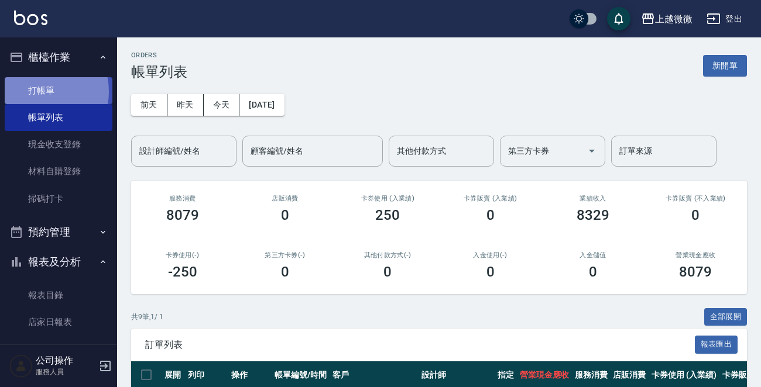
click at [33, 91] on link "打帳單" at bounding box center [59, 90] width 108 height 27
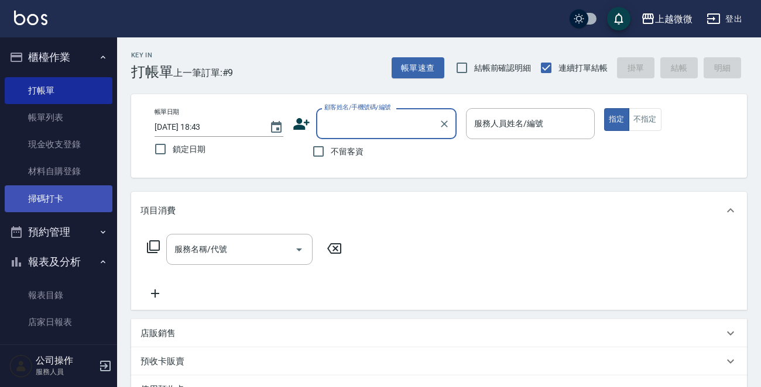
click at [89, 202] on link "掃碼打卡" at bounding box center [59, 198] width 108 height 27
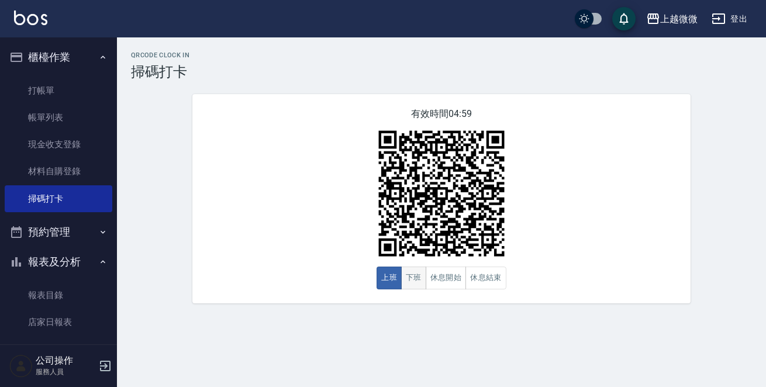
click at [415, 267] on button "下班" at bounding box center [413, 278] width 25 height 23
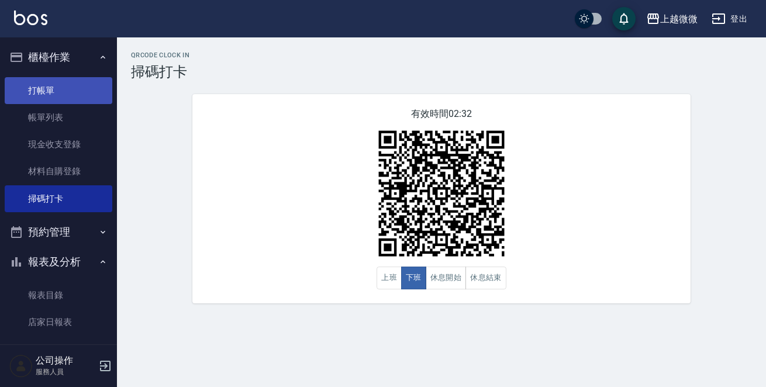
click at [57, 88] on link "打帳單" at bounding box center [59, 90] width 108 height 27
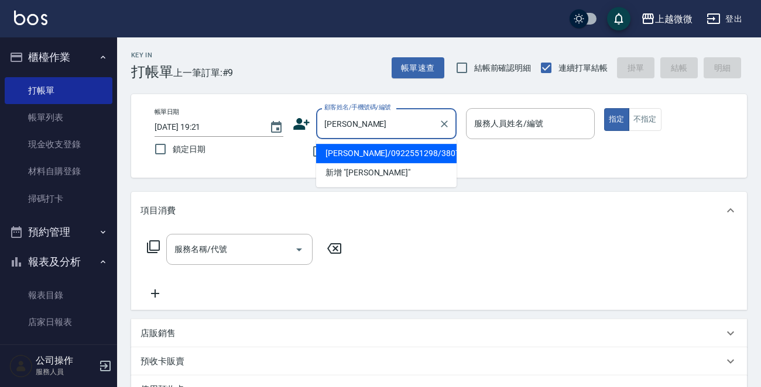
click at [355, 162] on li "[PERSON_NAME]/0922551298/3807" at bounding box center [386, 153] width 140 height 19
type input "[PERSON_NAME]/0922551298/3807"
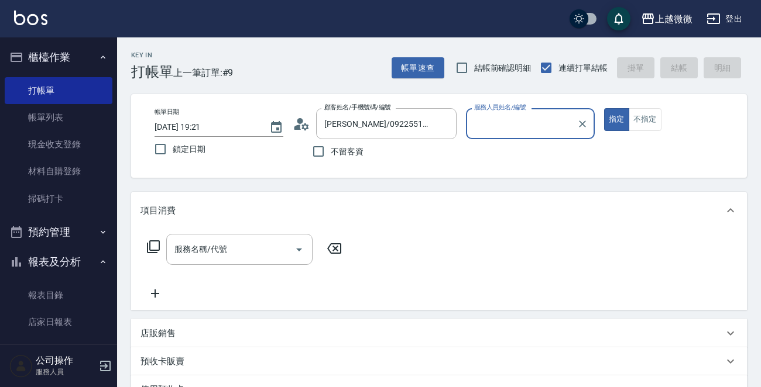
type input "Vivi-6"
click at [299, 250] on icon "Open" at bounding box center [299, 250] width 6 height 3
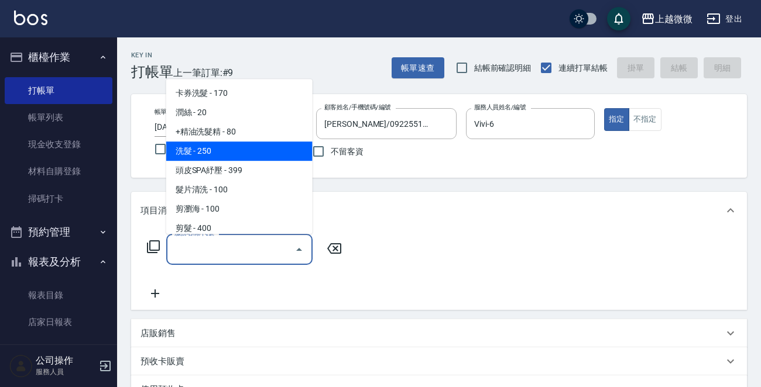
scroll to position [176, 0]
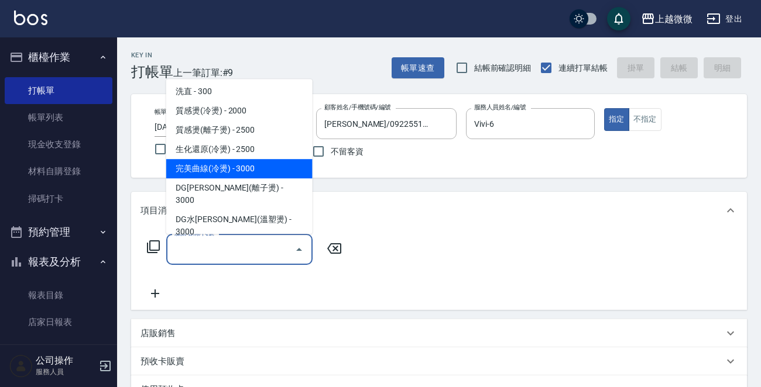
click at [262, 174] on span "完美曲線(冷燙) - 3000" at bounding box center [239, 168] width 146 height 19
type input "完美曲線(冷燙)(C06)"
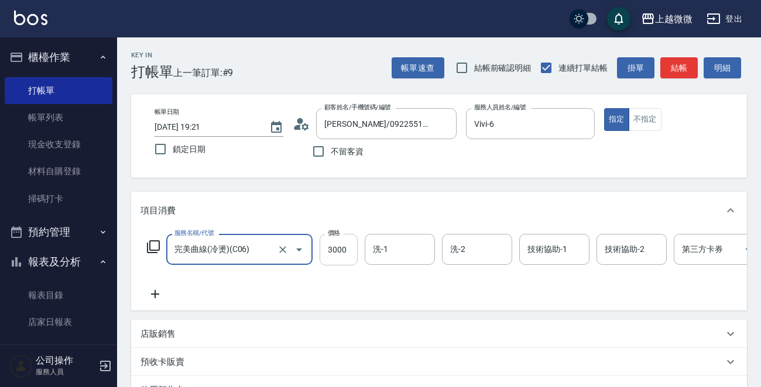
click at [347, 252] on input "3000" at bounding box center [338, 250] width 38 height 32
type input "2625"
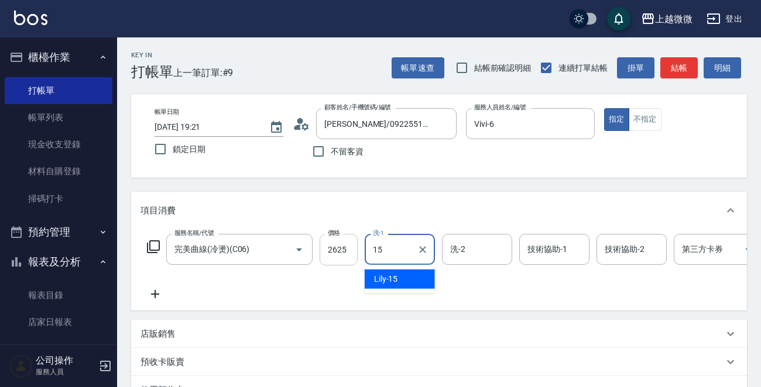
type input "Lily-15"
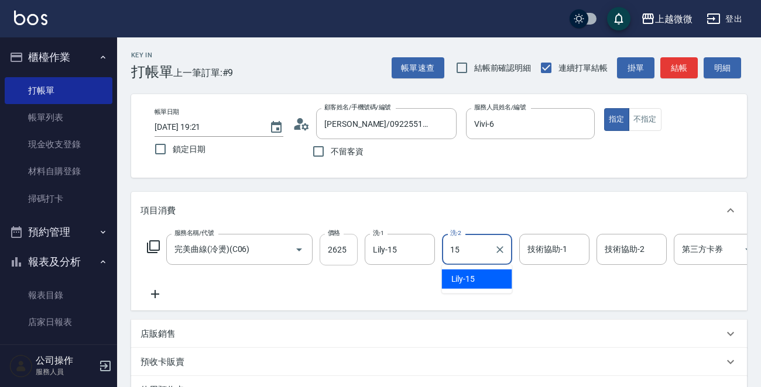
type input "Lily-15"
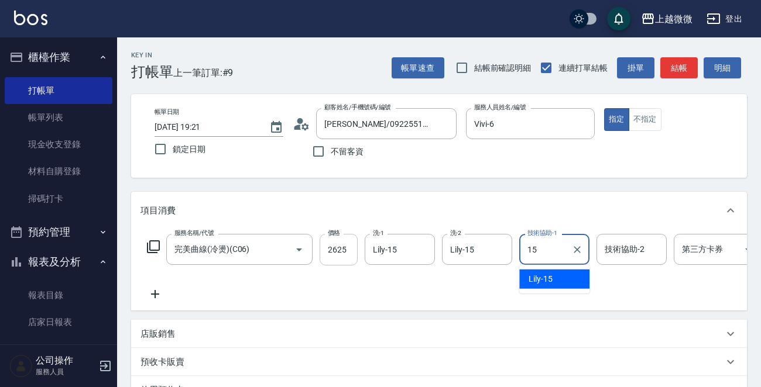
type input "Lily-15"
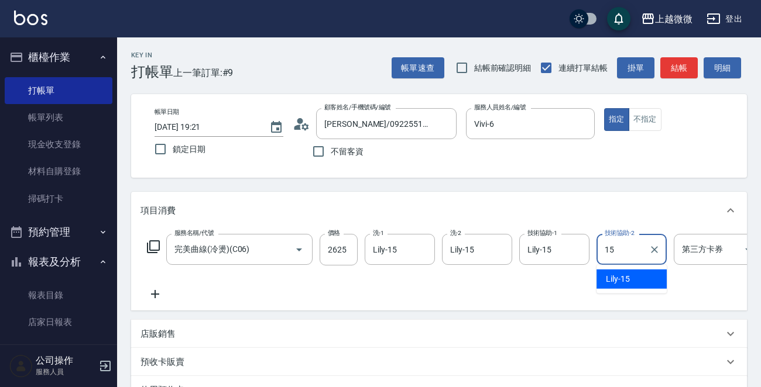
type input "Lily-15"
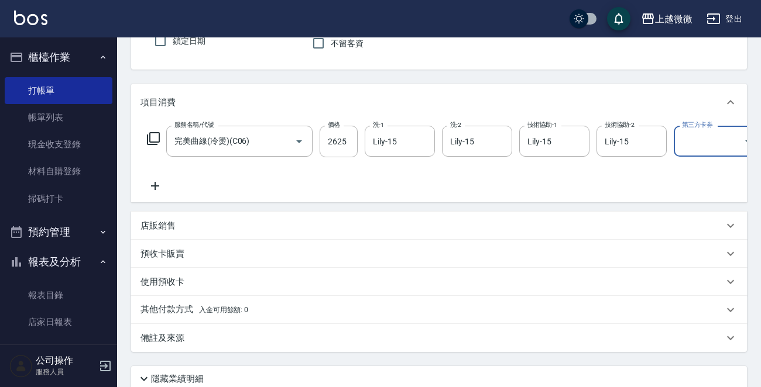
scroll to position [117, 0]
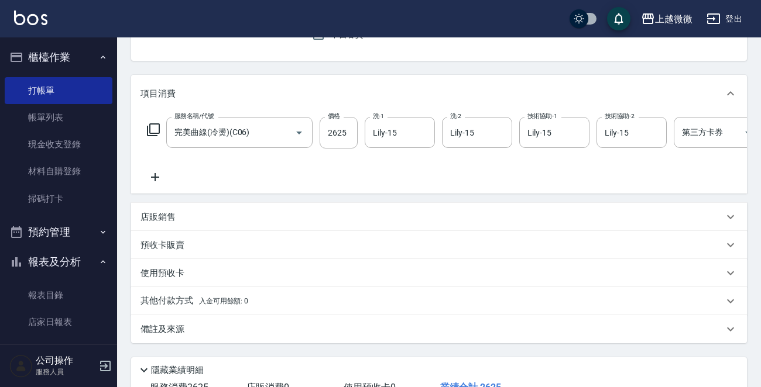
click at [160, 175] on icon at bounding box center [154, 177] width 29 height 14
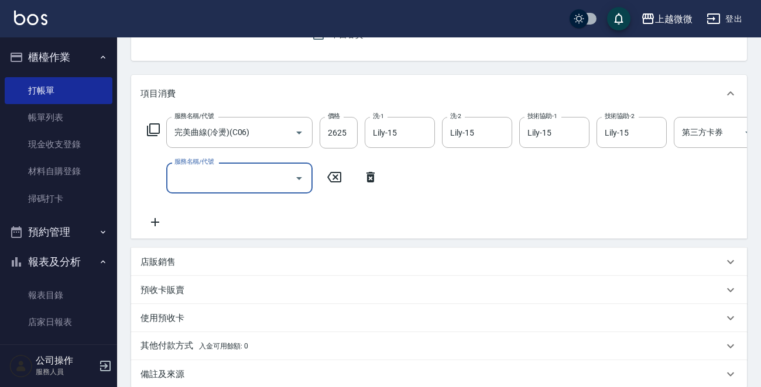
click at [302, 175] on icon "Open" at bounding box center [299, 178] width 14 height 14
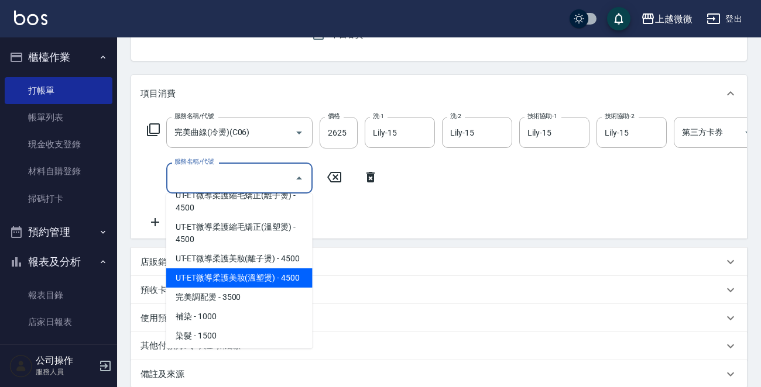
scroll to position [468, 0]
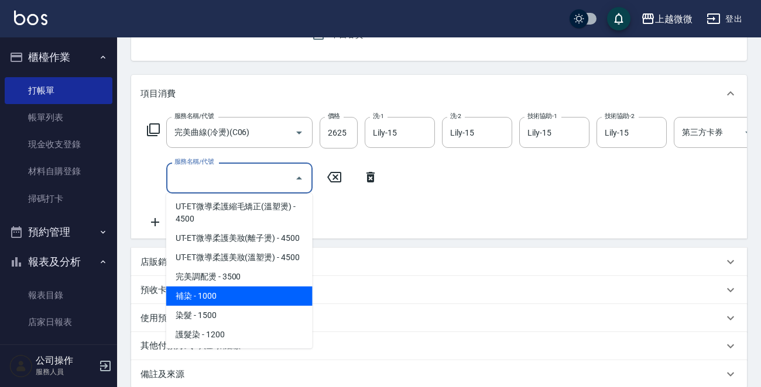
click at [226, 287] on span "補染 - 1000" at bounding box center [239, 296] width 146 height 19
type input "補染(D01)"
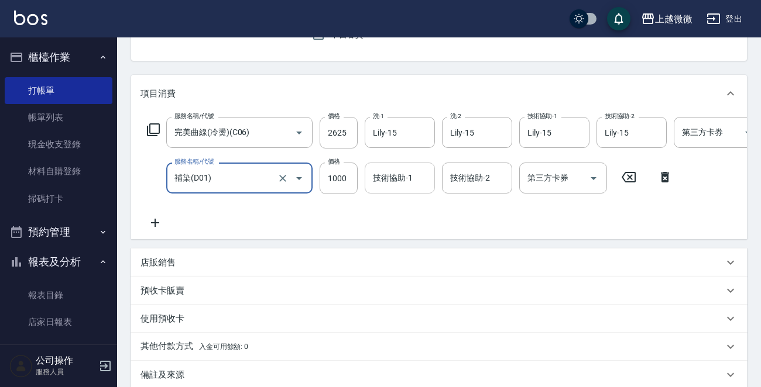
click at [388, 173] on div "技術協助-1 技術協助-1" at bounding box center [399, 178] width 70 height 31
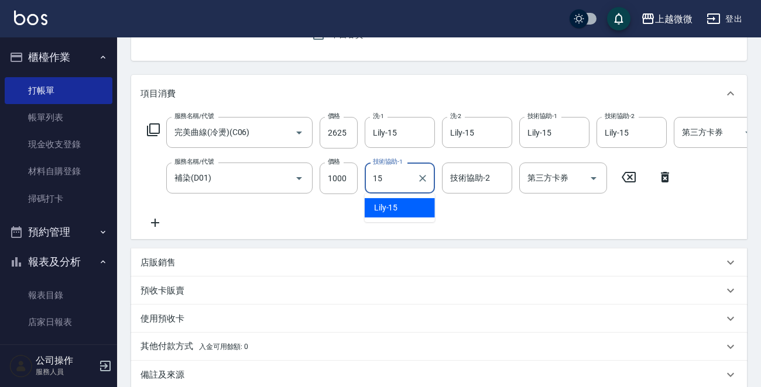
type input "Lily-15"
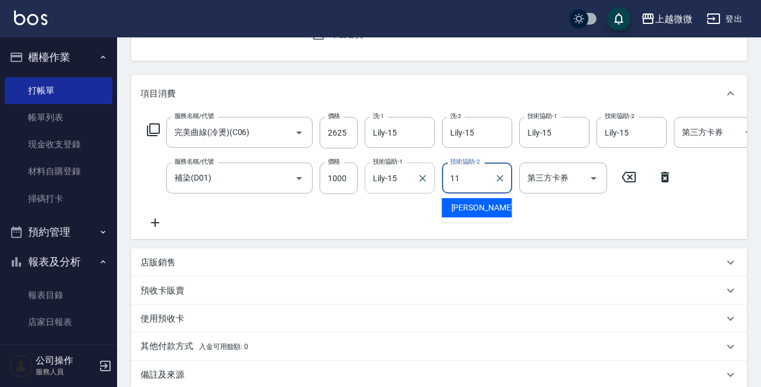
type input "[PERSON_NAME]-11"
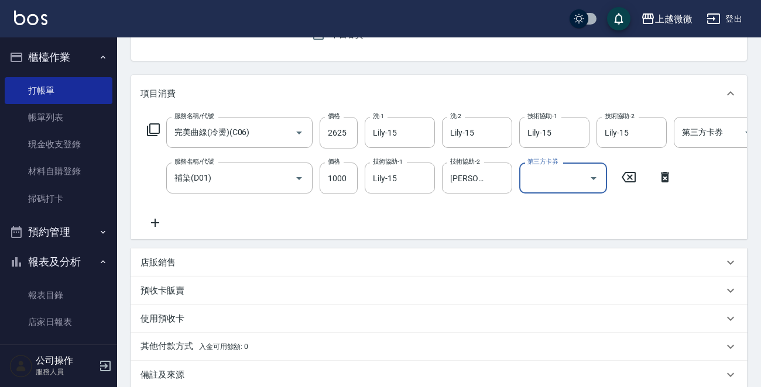
click at [153, 219] on icon at bounding box center [154, 223] width 29 height 14
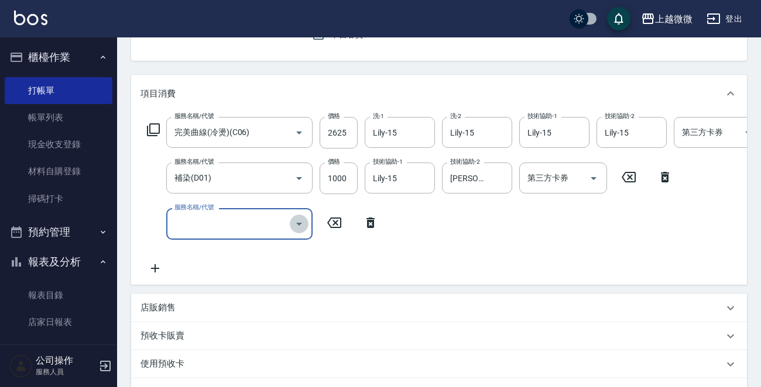
click at [296, 221] on icon "Open" at bounding box center [299, 224] width 14 height 14
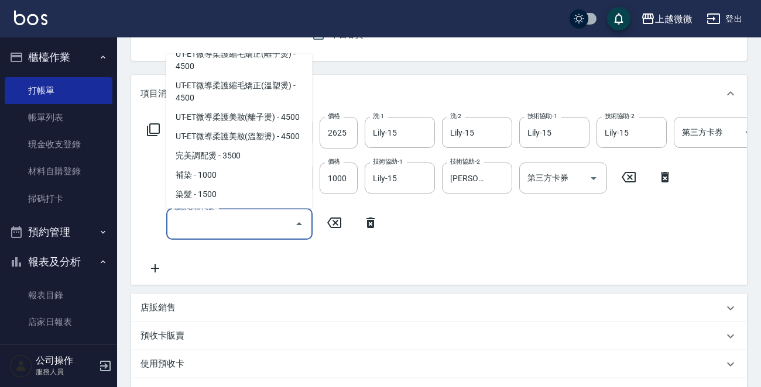
scroll to position [527, 0]
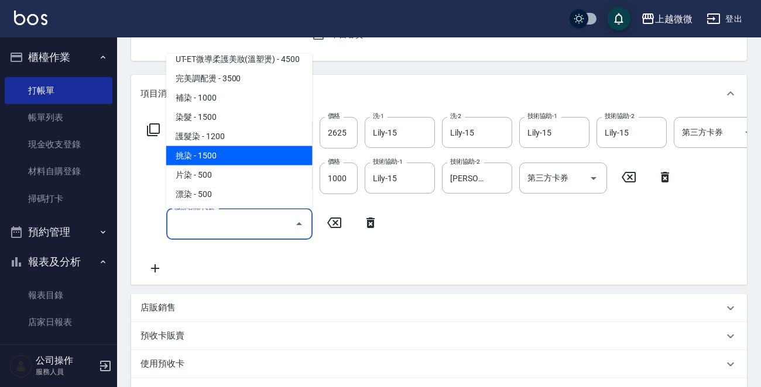
click at [270, 146] on span "挑染 - 1500" at bounding box center [239, 155] width 146 height 19
type input "挑染(D04)"
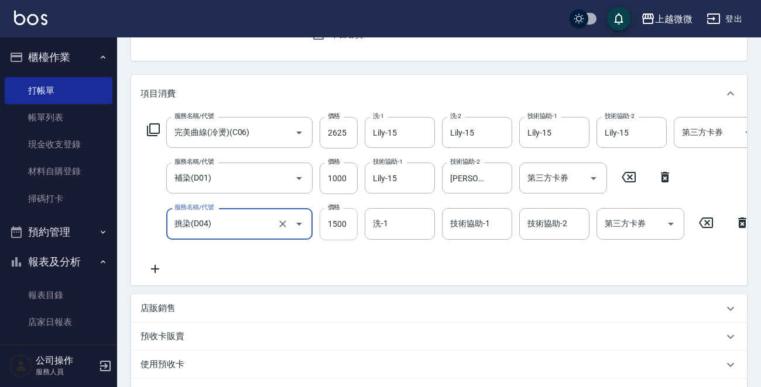
click at [352, 223] on input "1500" at bounding box center [338, 224] width 38 height 32
type input "2000"
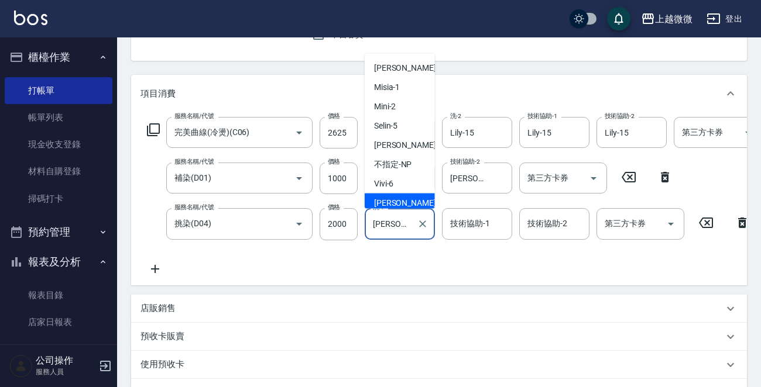
scroll to position [4, 0]
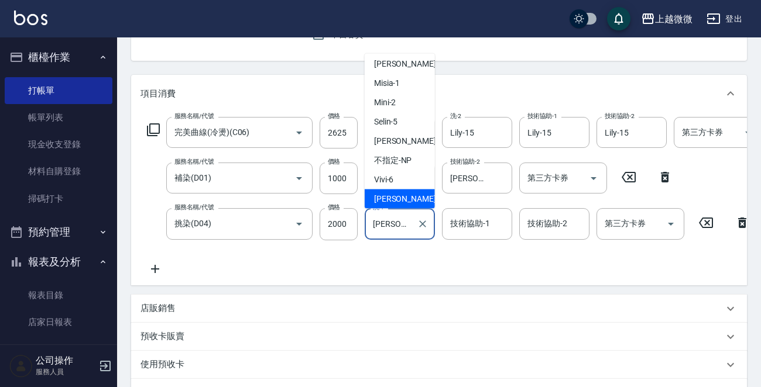
drag, startPoint x: 394, startPoint y: 225, endPoint x: 363, endPoint y: 228, distance: 31.1
click at [363, 228] on div "服務名稱/代號 挑染(D04) 服務名稱/代號 價格 2000 價格 洗-1 Joan-16 洗-1 技術協助-1 技術協助-1 技術協助-2 技術協助-2 …" at bounding box center [448, 224] width 616 height 32
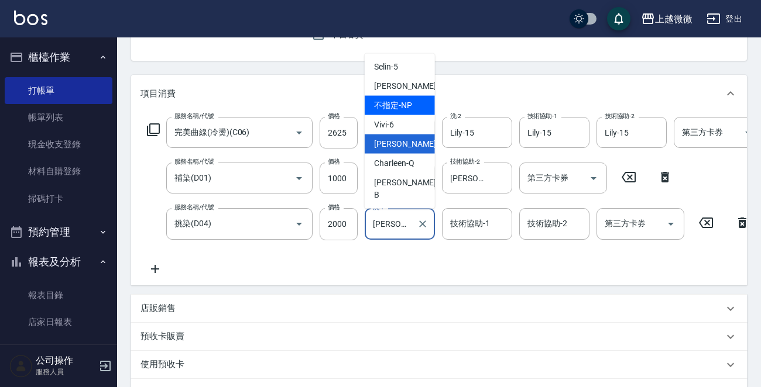
scroll to position [124, 0]
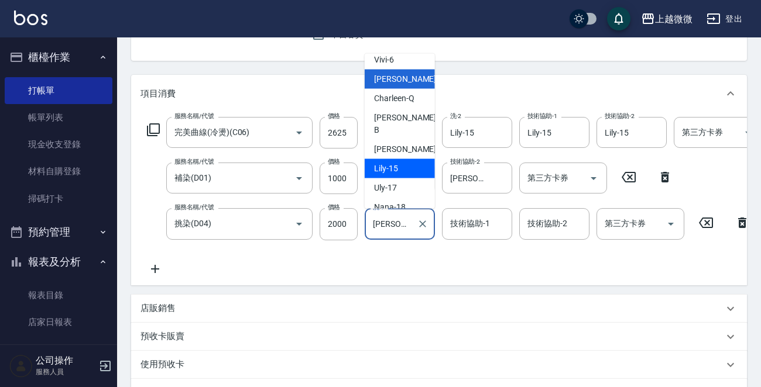
drag, startPoint x: 398, startPoint y: 153, endPoint x: 410, endPoint y: 164, distance: 16.1
click at [397, 159] on div "Lily -15" at bounding box center [399, 168] width 70 height 19
type input "Lily-15"
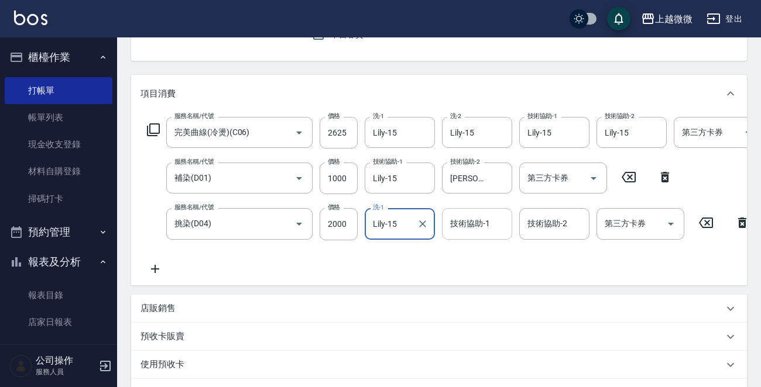
click at [459, 225] on div "技術協助-1 技術協助-1" at bounding box center [477, 223] width 70 height 31
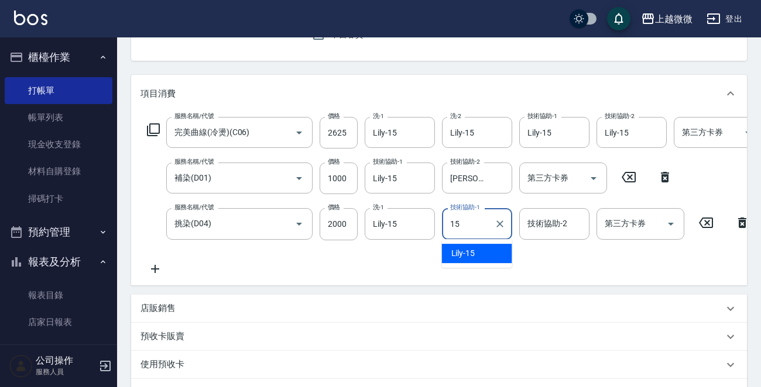
type input "Lily-15"
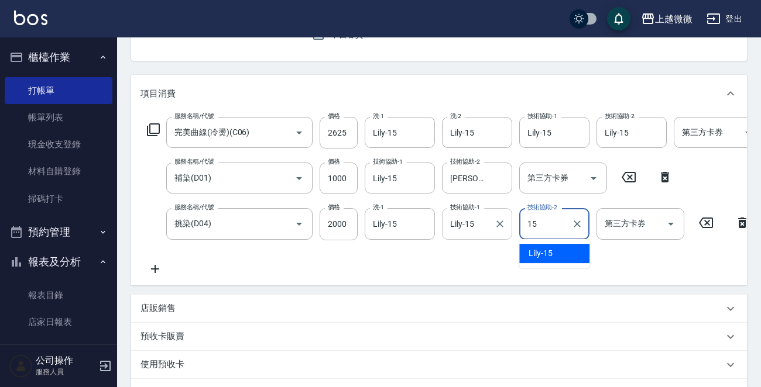
type input "Lily-15"
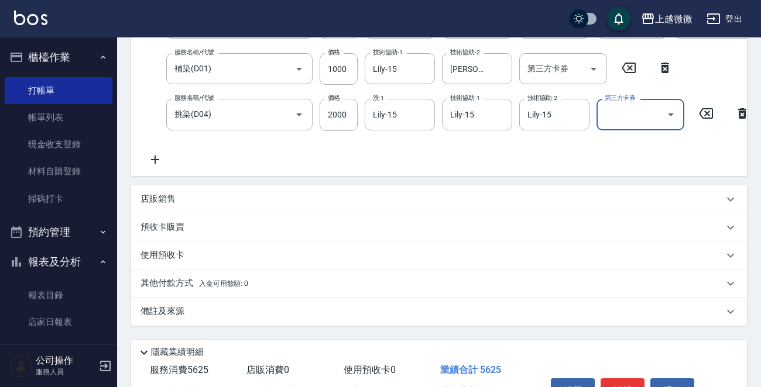
scroll to position [234, 0]
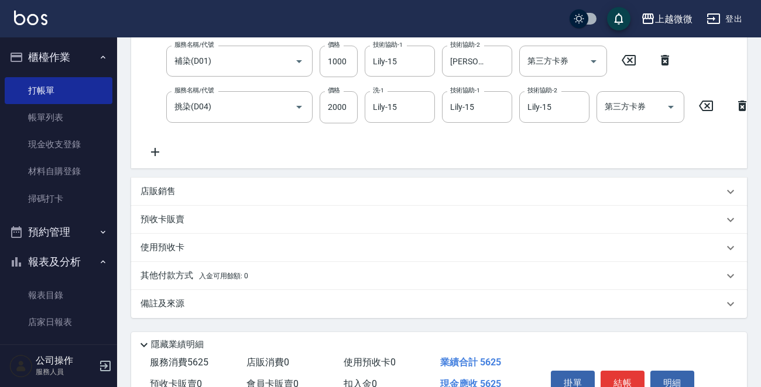
click at [154, 150] on icon at bounding box center [155, 152] width 8 height 8
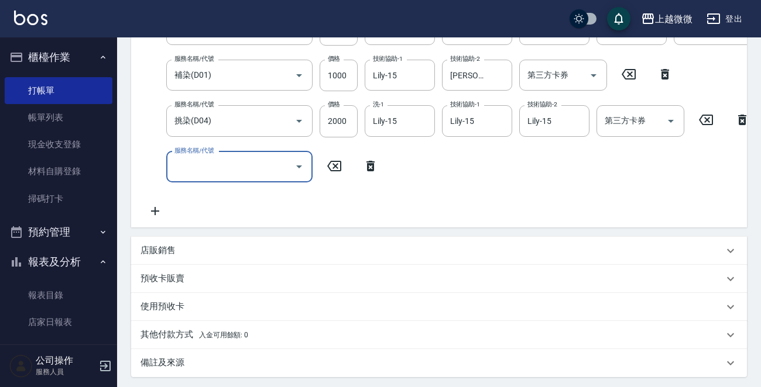
scroll to position [59, 0]
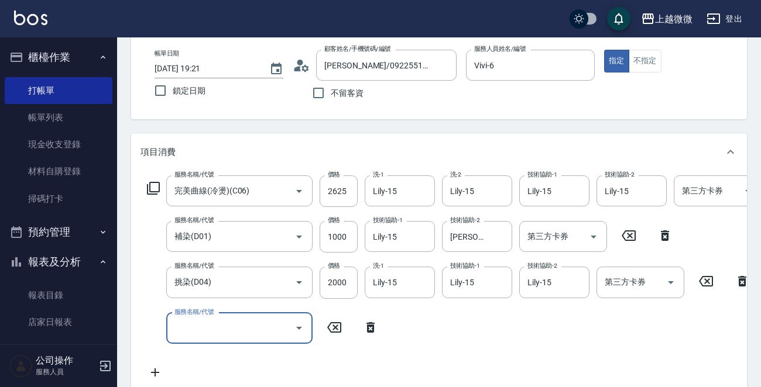
click at [149, 189] on icon at bounding box center [153, 188] width 13 height 13
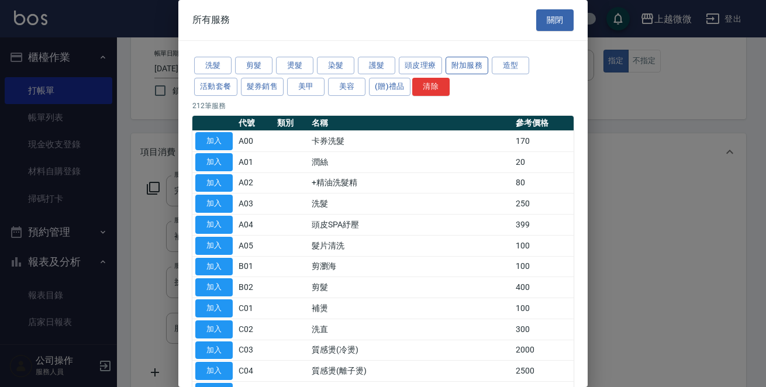
click at [461, 63] on button "附加服務" at bounding box center [467, 66] width 43 height 18
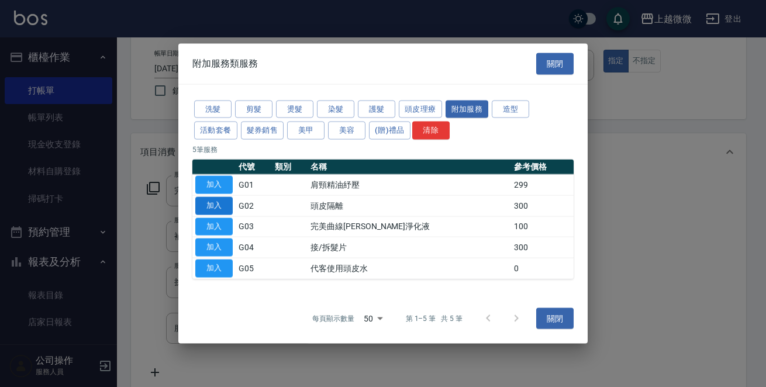
click at [218, 202] on button "加入" at bounding box center [213, 206] width 37 height 18
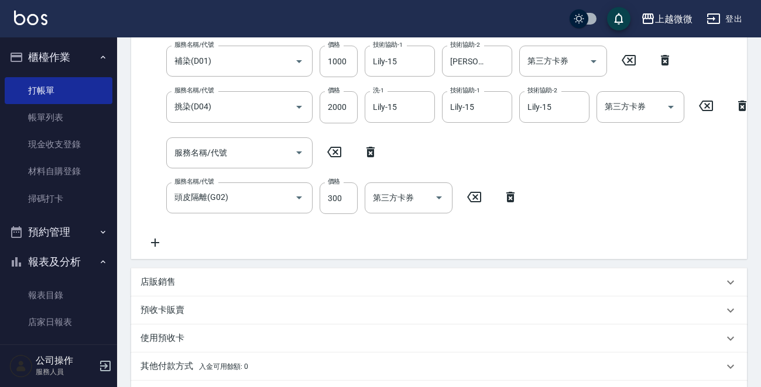
scroll to position [394, 0]
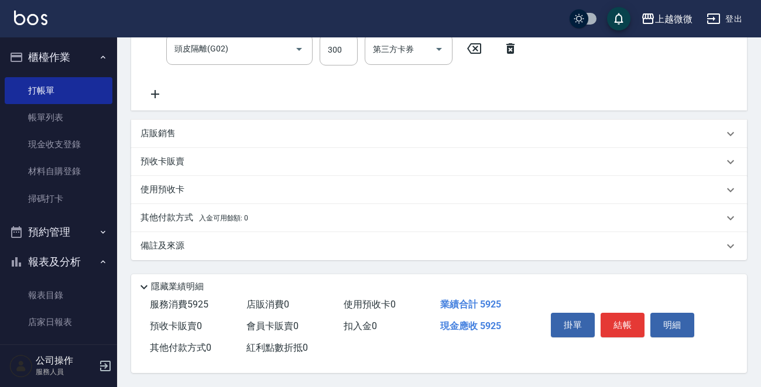
click at [163, 129] on p "店販銷售" at bounding box center [157, 134] width 35 height 12
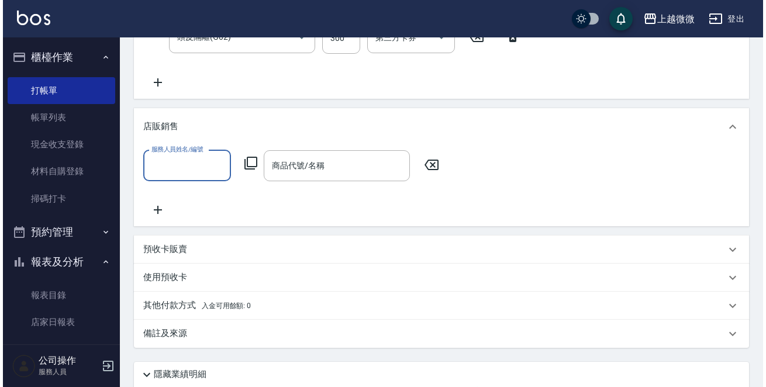
scroll to position [0, 0]
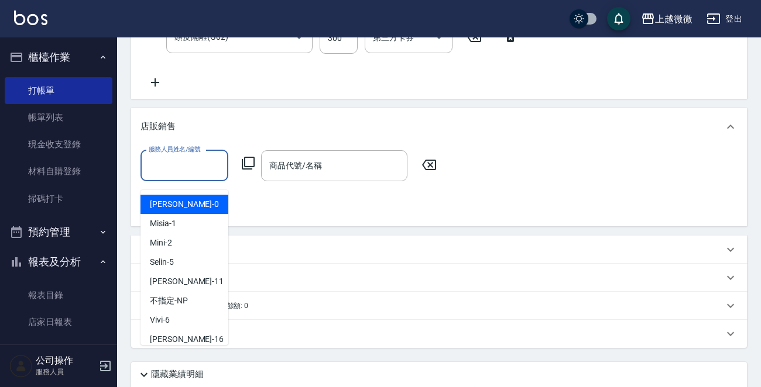
click at [187, 173] on input "服務人員姓名/編號" at bounding box center [184, 166] width 77 height 20
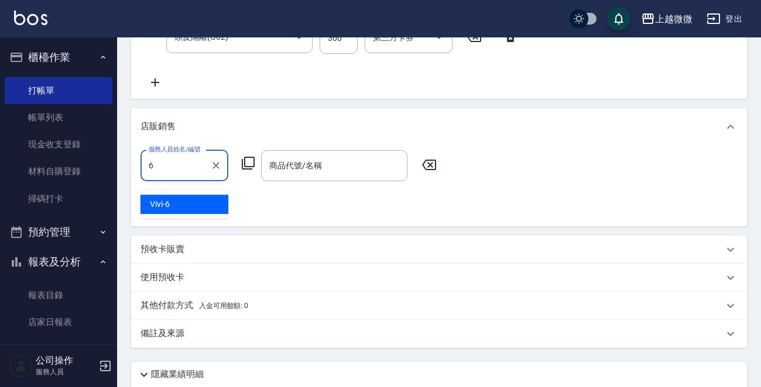
type input "Vivi-6"
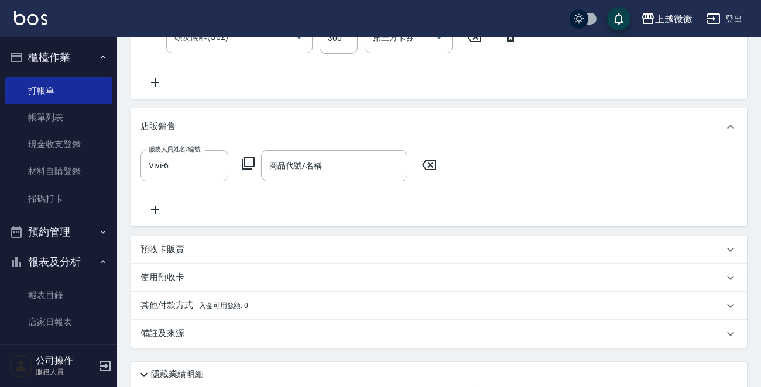
click at [244, 166] on icon at bounding box center [248, 163] width 13 height 13
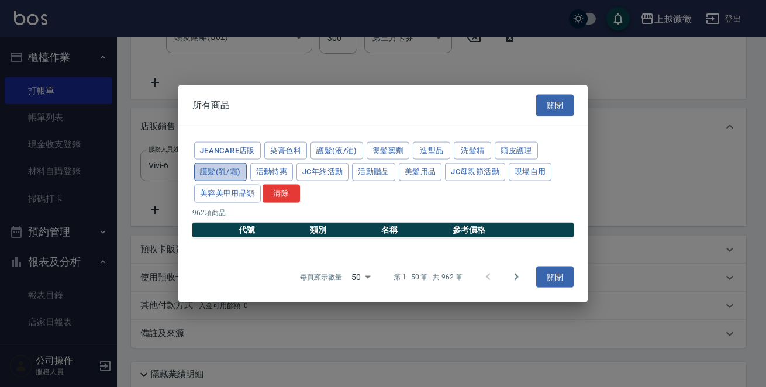
click at [233, 170] on button "護髮(乳/霜)" at bounding box center [220, 172] width 53 height 18
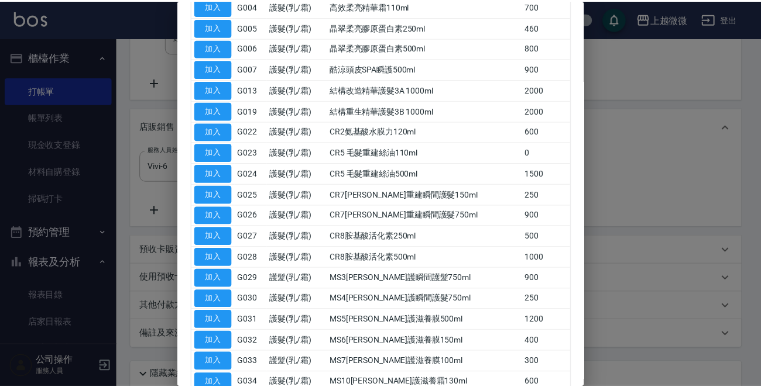
scroll to position [234, 0]
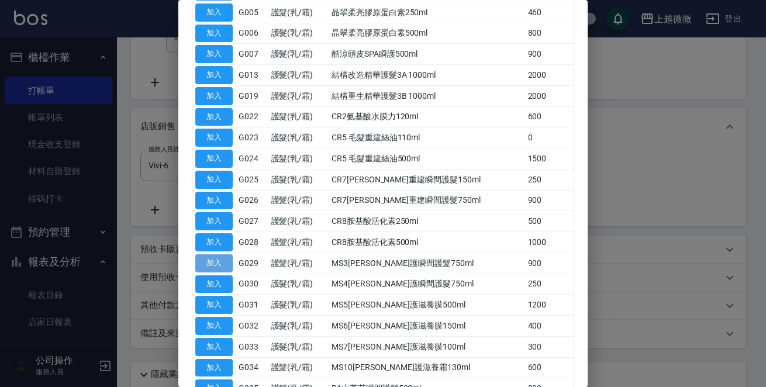
click at [205, 263] on button "加入" at bounding box center [213, 263] width 37 height 18
type input "MS3[PERSON_NAME]護瞬間護髮750ml"
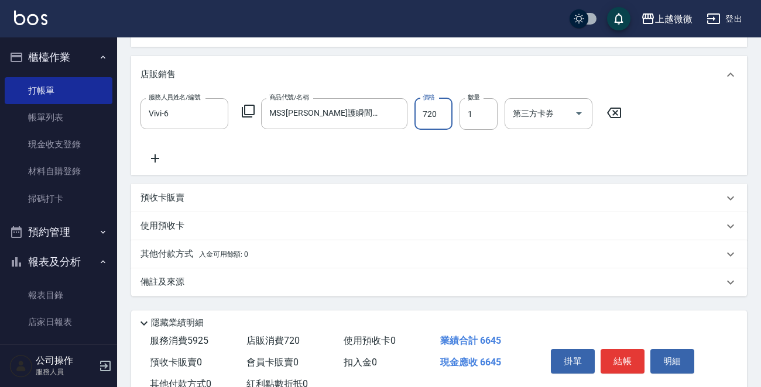
scroll to position [494, 0]
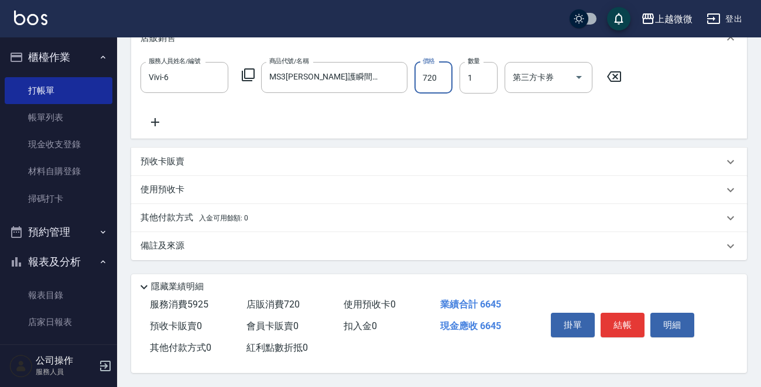
type input "720"
click at [178, 213] on p "其他付款方式 入金可用餘額: 0" at bounding box center [194, 218] width 108 height 13
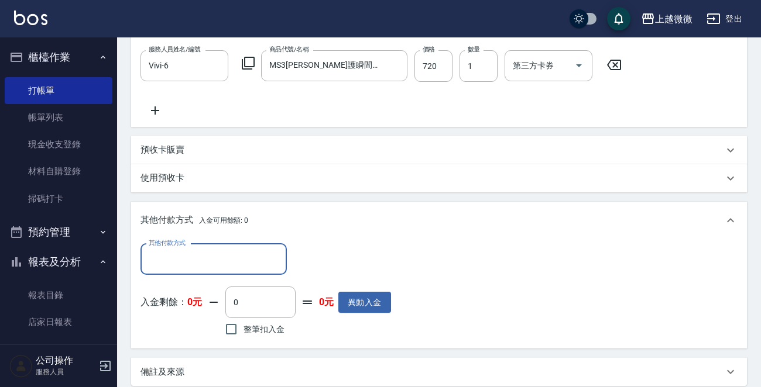
scroll to position [0, 0]
click at [237, 265] on input "其他付款方式" at bounding box center [214, 259] width 136 height 20
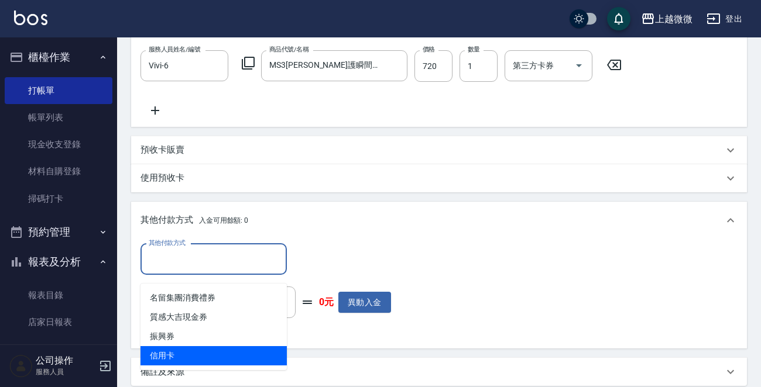
click at [212, 359] on span "信用卡" at bounding box center [213, 355] width 146 height 19
type input "信用卡"
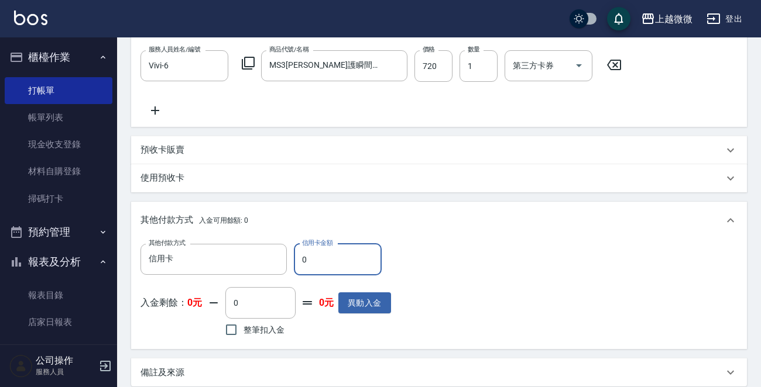
drag, startPoint x: 300, startPoint y: 273, endPoint x: 329, endPoint y: 269, distance: 29.5
click at [329, 269] on input "0" at bounding box center [338, 260] width 88 height 32
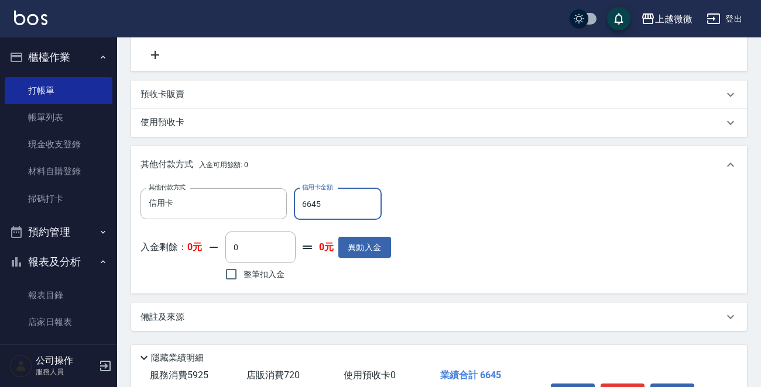
scroll to position [632, 0]
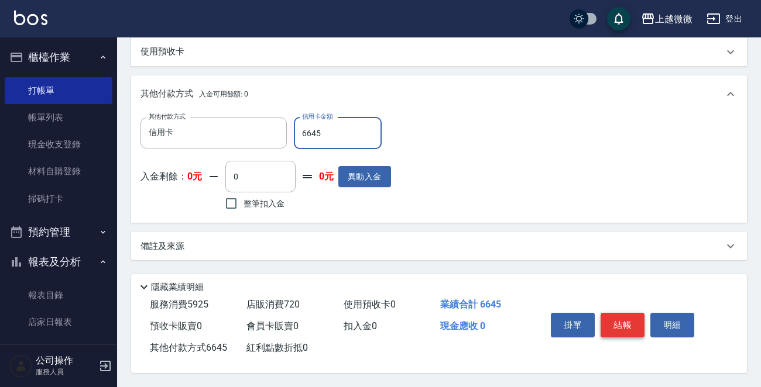
type input "6645"
click at [632, 321] on button "結帳" at bounding box center [622, 325] width 44 height 25
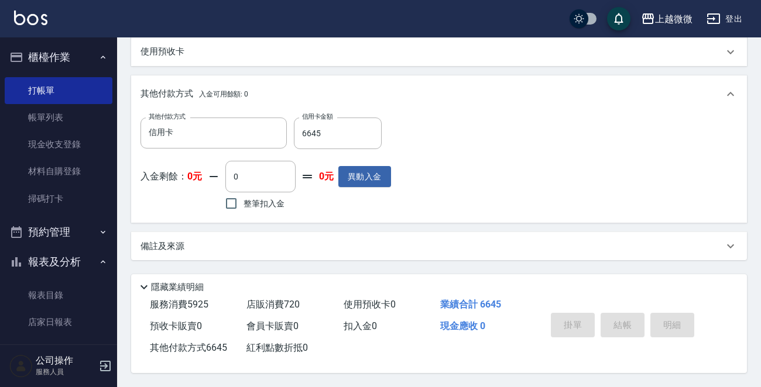
type input "[DATE] 19:25"
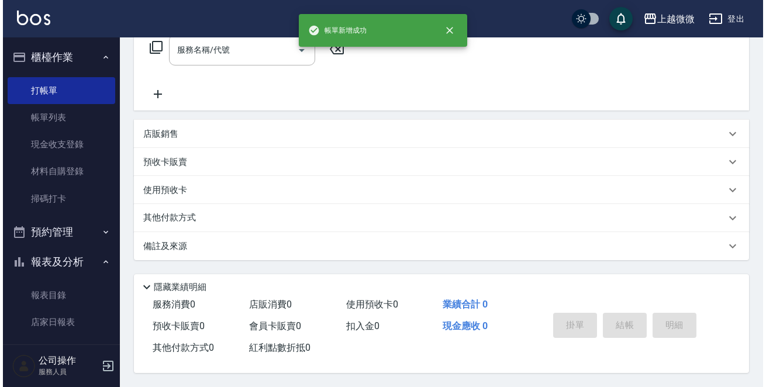
scroll to position [0, 0]
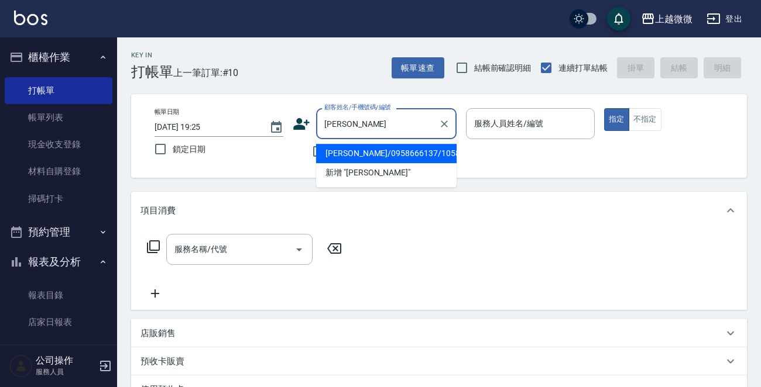
click at [362, 151] on li "[PERSON_NAME]/0958666137/1058" at bounding box center [386, 153] width 140 height 19
type input "[PERSON_NAME]/0958666137/1058"
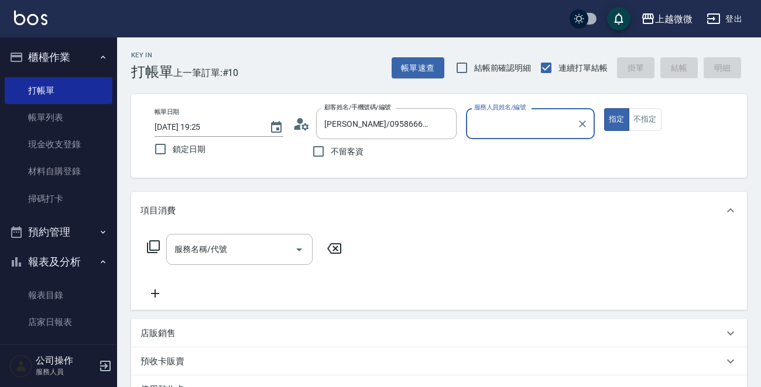
type input "Vivi-6"
click at [302, 245] on icon "Open" at bounding box center [299, 250] width 14 height 14
click at [153, 245] on icon at bounding box center [153, 247] width 14 height 14
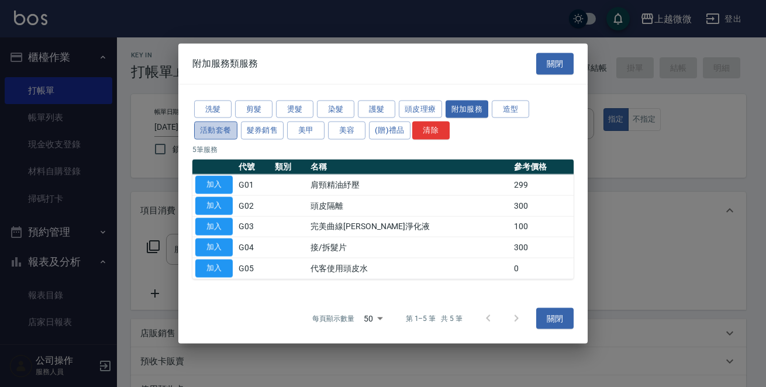
click at [222, 125] on button "活動套餐" at bounding box center [215, 131] width 43 height 18
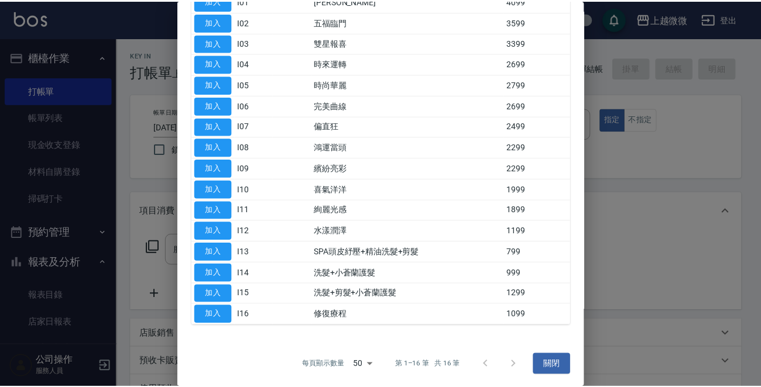
scroll to position [141, 0]
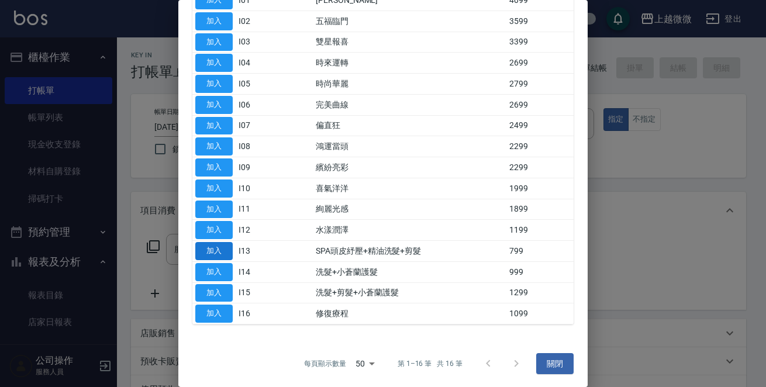
click at [223, 250] on button "加入" at bounding box center [213, 251] width 37 height 18
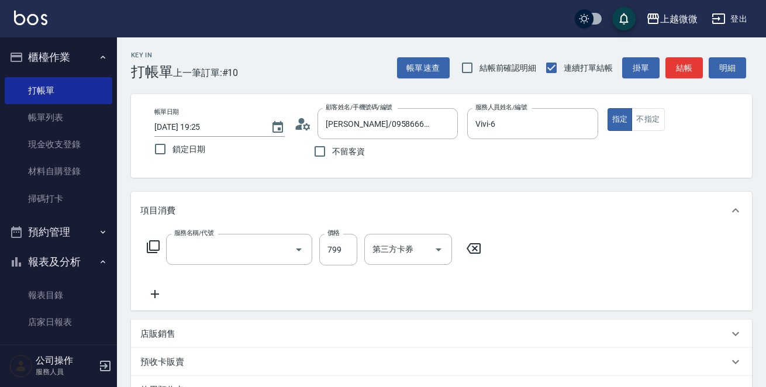
type input "SPA頭皮紓壓+精油洗髮+剪髮(I13)"
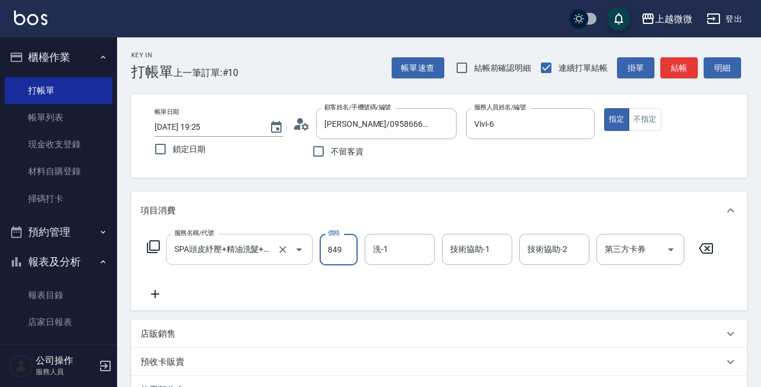
type input "849"
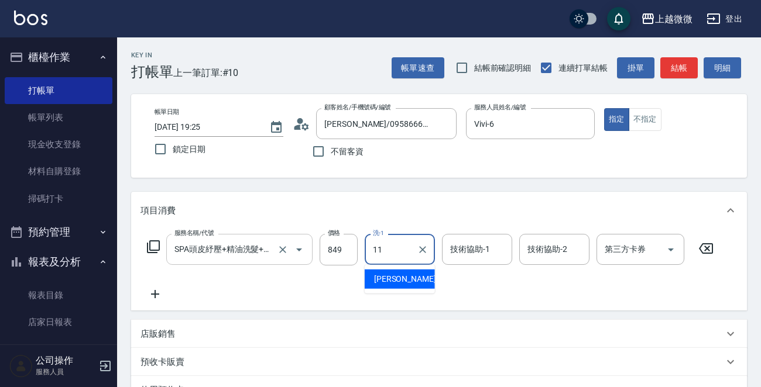
type input "[PERSON_NAME]-11"
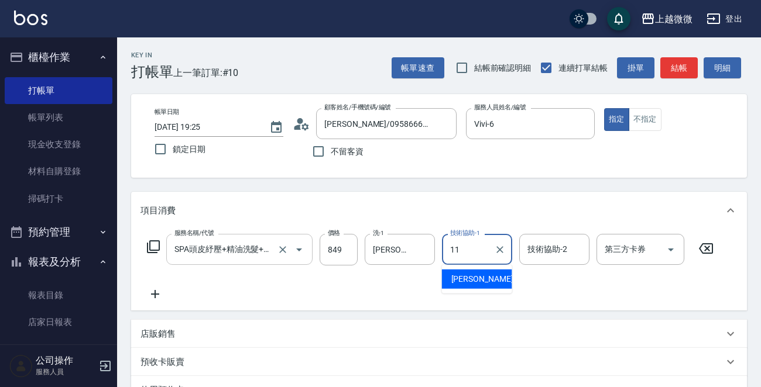
type input "[PERSON_NAME]-11"
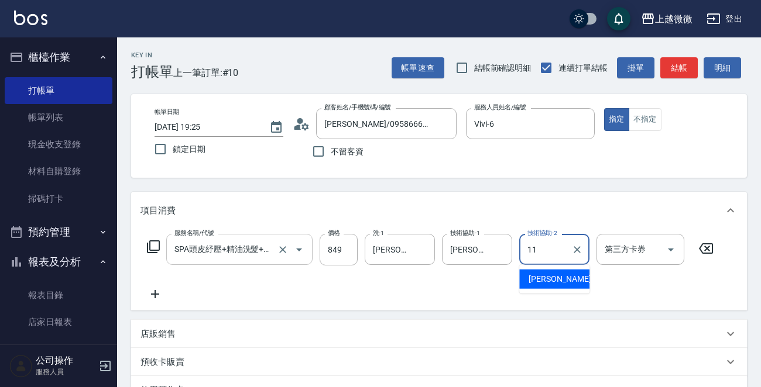
type input "[PERSON_NAME]-11"
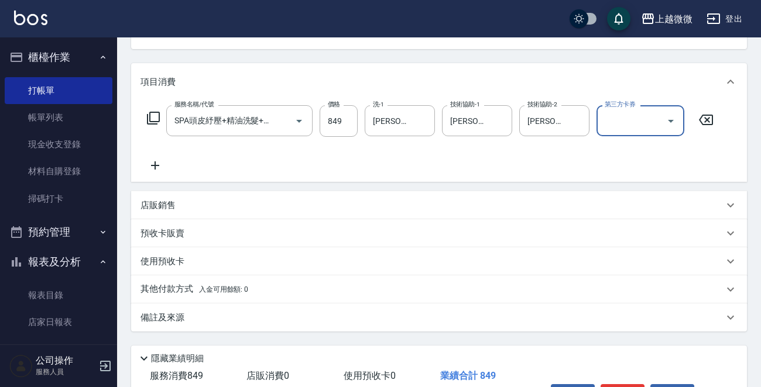
scroll to position [203, 0]
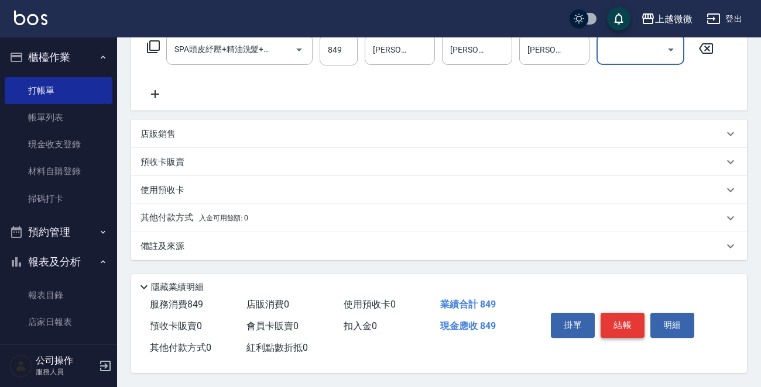
click at [627, 324] on button "結帳" at bounding box center [622, 325] width 44 height 25
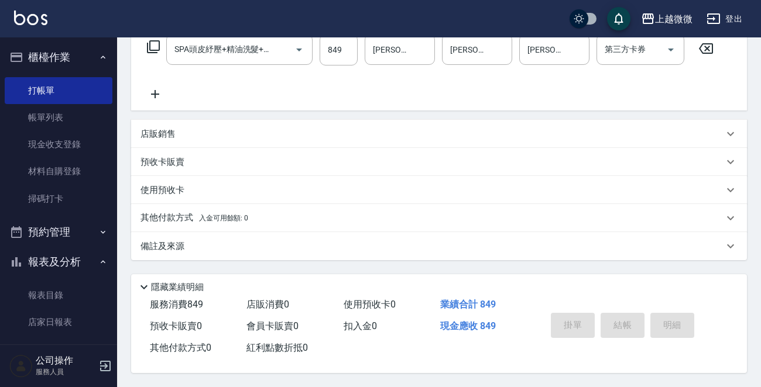
type input "[DATE] 19:26"
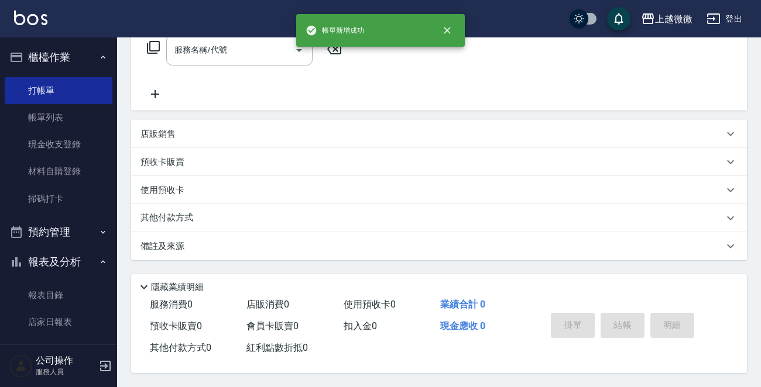
scroll to position [0, 0]
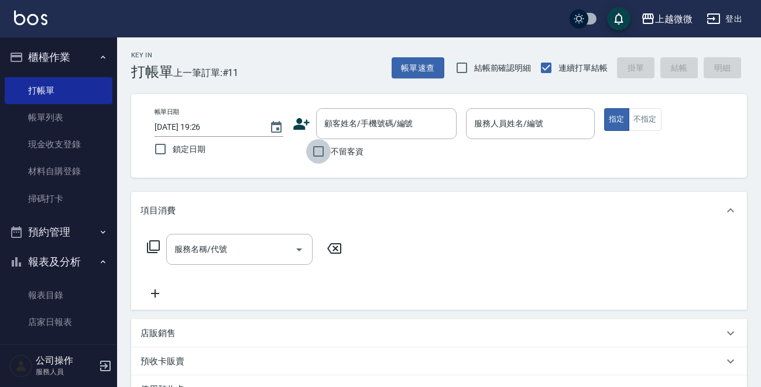
click at [314, 146] on input "不留客資" at bounding box center [318, 151] width 25 height 25
checkbox input "true"
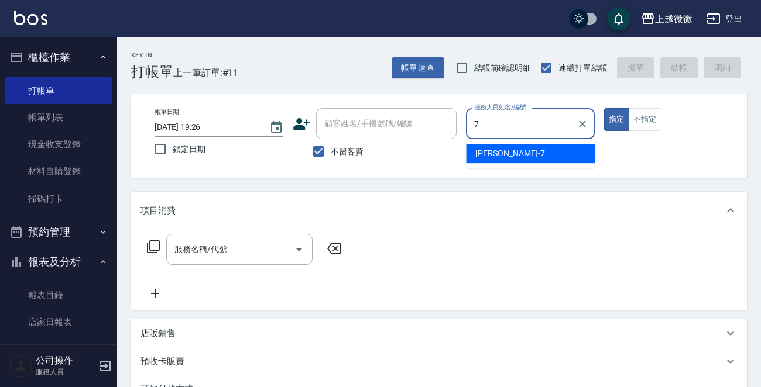
type input "[PERSON_NAME]-7"
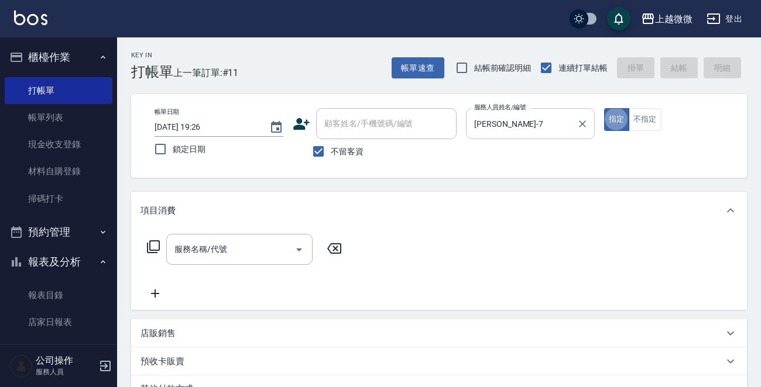
type button "true"
click at [304, 258] on div at bounding box center [299, 249] width 18 height 31
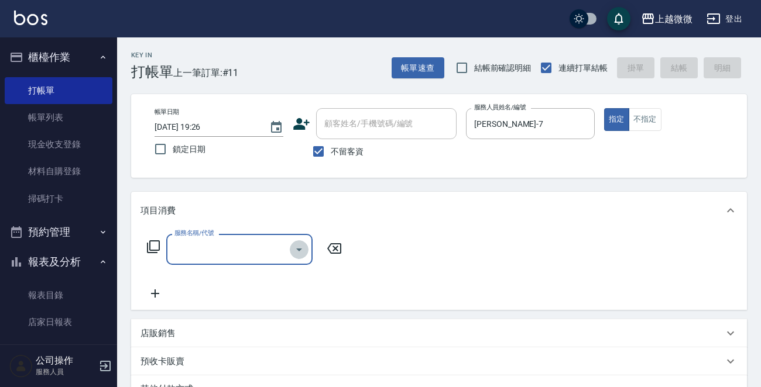
click at [302, 247] on icon "Open" at bounding box center [299, 250] width 14 height 14
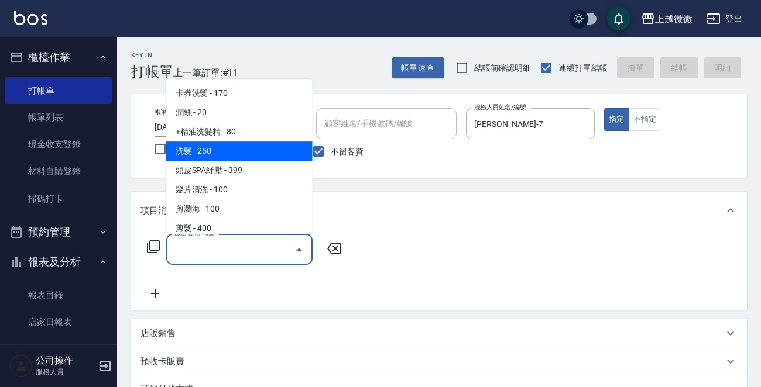
click at [243, 149] on span "洗髮 - 250" at bounding box center [239, 151] width 146 height 19
type input "洗髮(A03)"
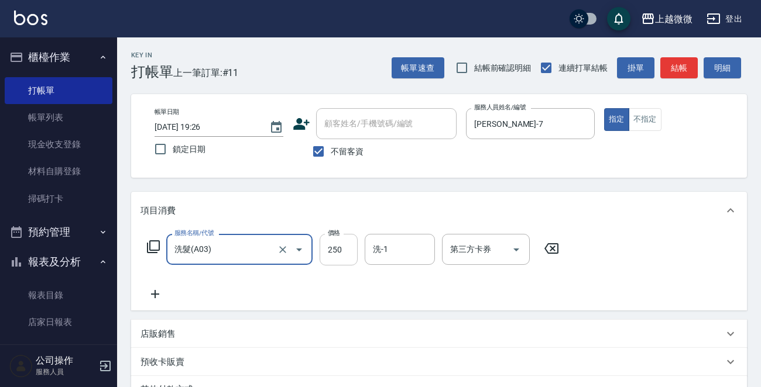
click at [335, 243] on input "250" at bounding box center [338, 250] width 38 height 32
type input "300"
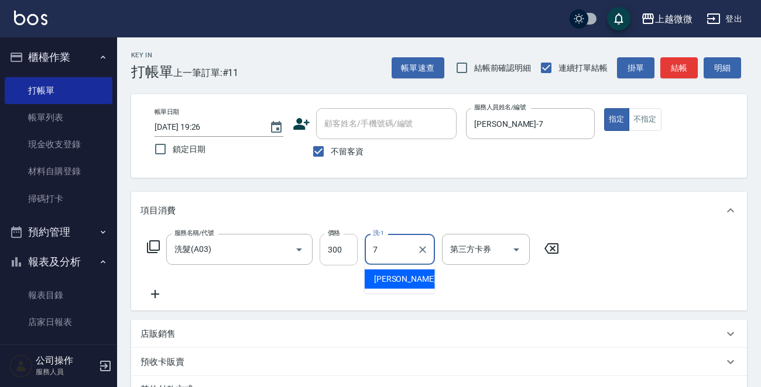
type input "[PERSON_NAME]-7"
click at [152, 291] on icon at bounding box center [154, 294] width 29 height 14
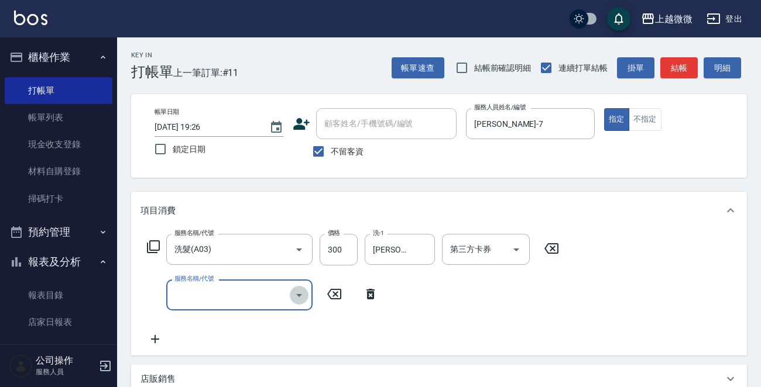
click at [298, 296] on icon "Open" at bounding box center [299, 295] width 6 height 3
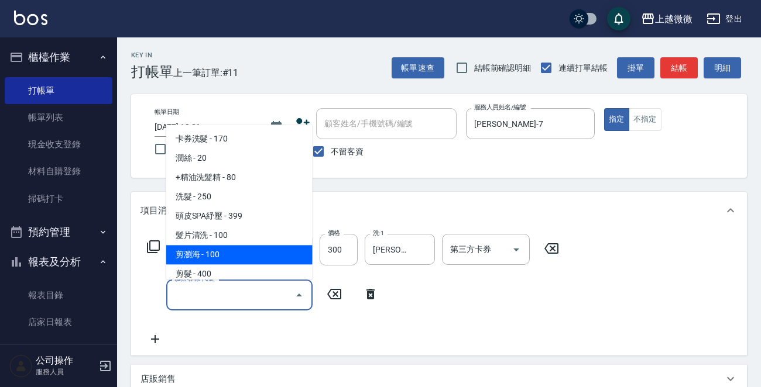
click at [157, 242] on icon at bounding box center [153, 247] width 14 height 14
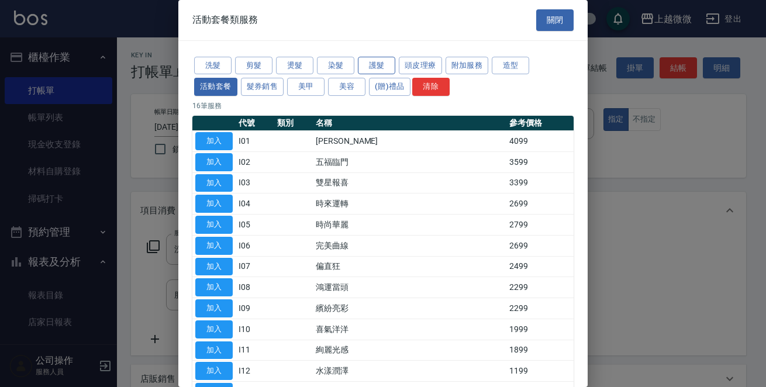
click at [378, 65] on button "護髮" at bounding box center [376, 66] width 37 height 18
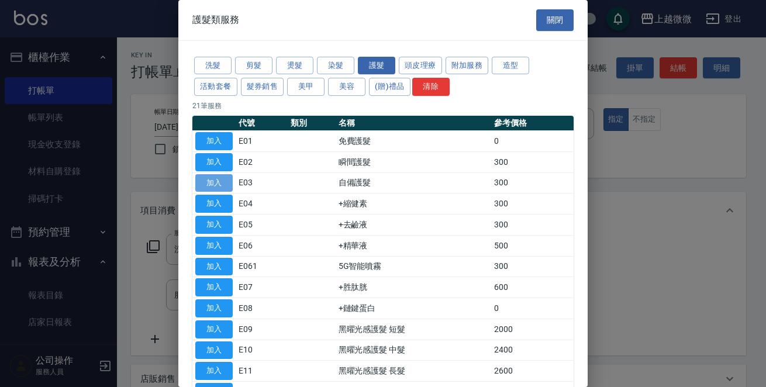
click at [216, 180] on button "加入" at bounding box center [213, 183] width 37 height 18
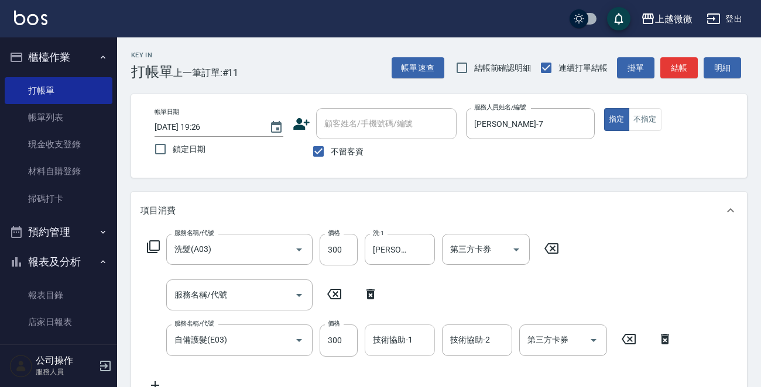
click at [399, 341] on input "技術協助-1" at bounding box center [400, 340] width 60 height 20
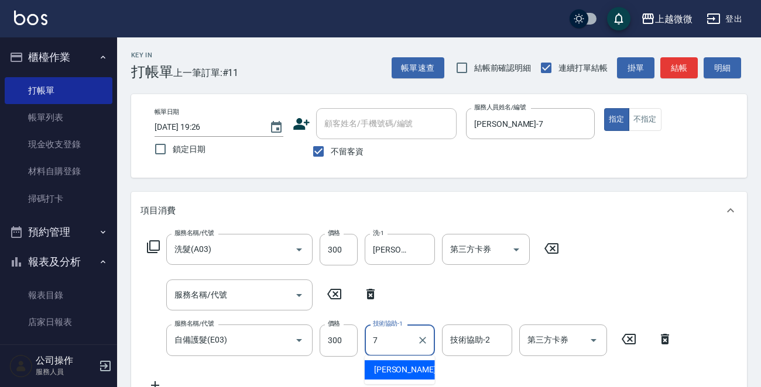
type input "[PERSON_NAME]-7"
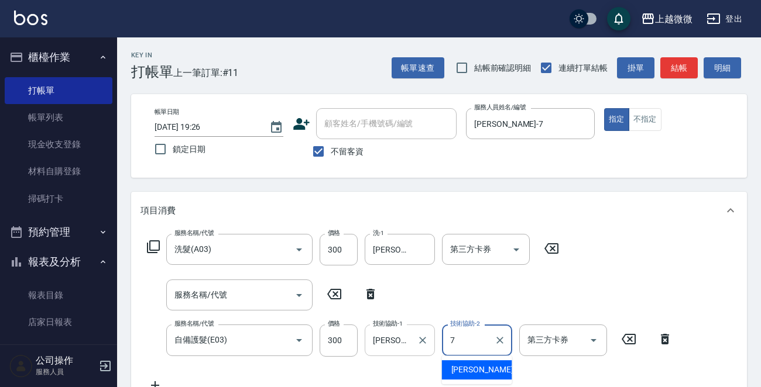
type input "[PERSON_NAME]-7"
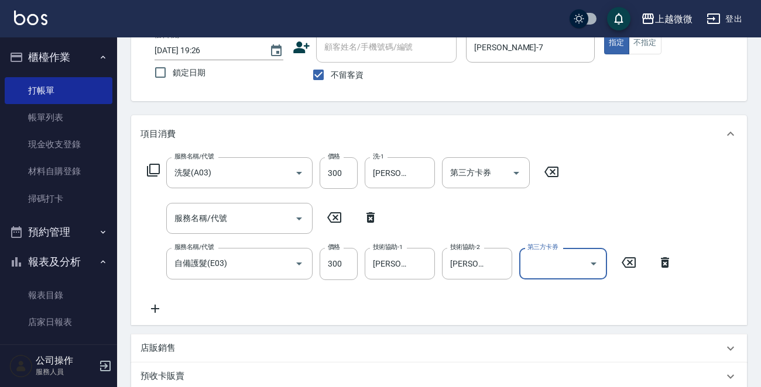
scroll to position [234, 0]
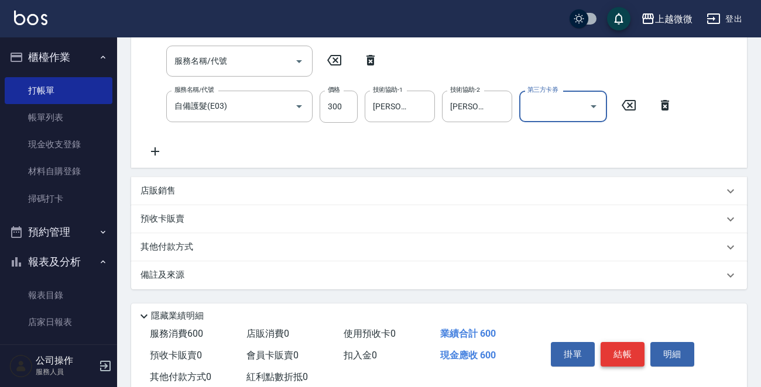
click at [615, 350] on button "結帳" at bounding box center [622, 354] width 44 height 25
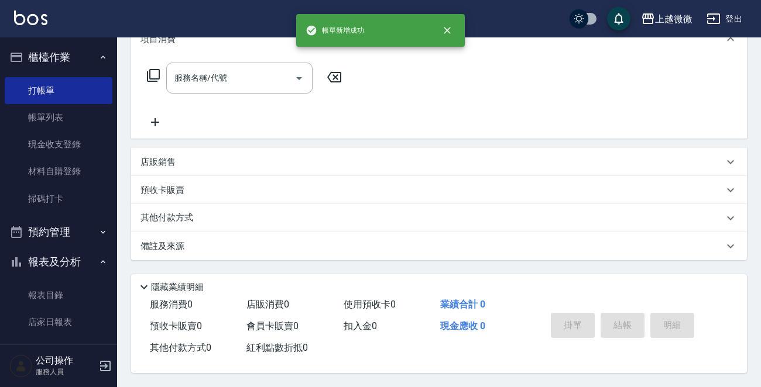
scroll to position [0, 0]
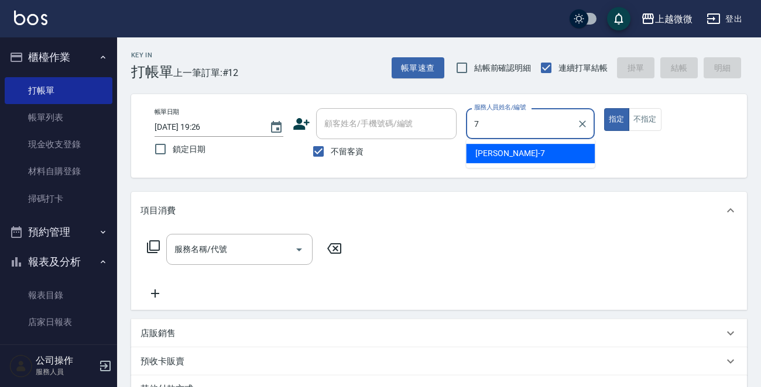
type input "[PERSON_NAME]-7"
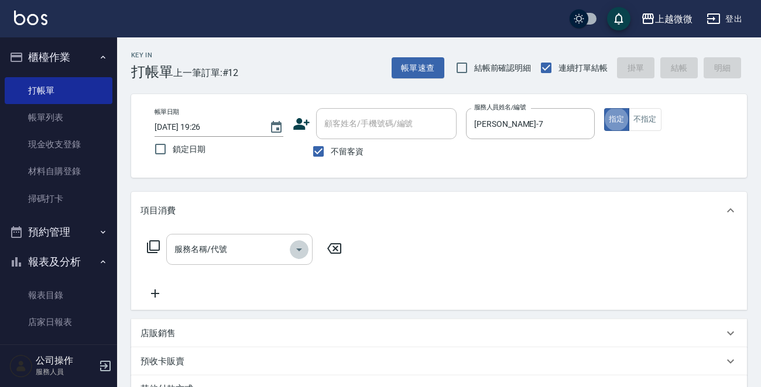
click at [298, 247] on icon "Open" at bounding box center [299, 250] width 14 height 14
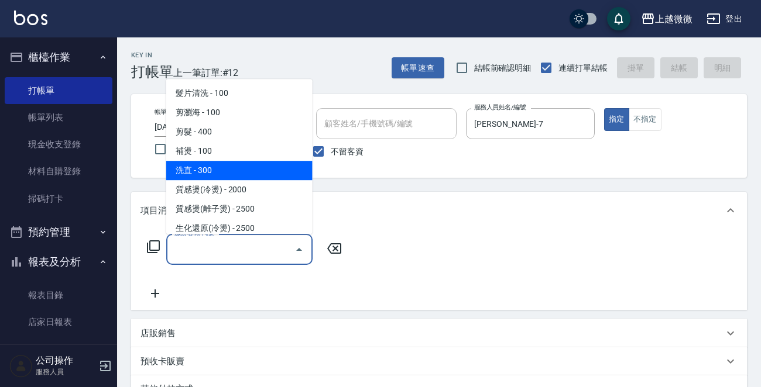
scroll to position [117, 0]
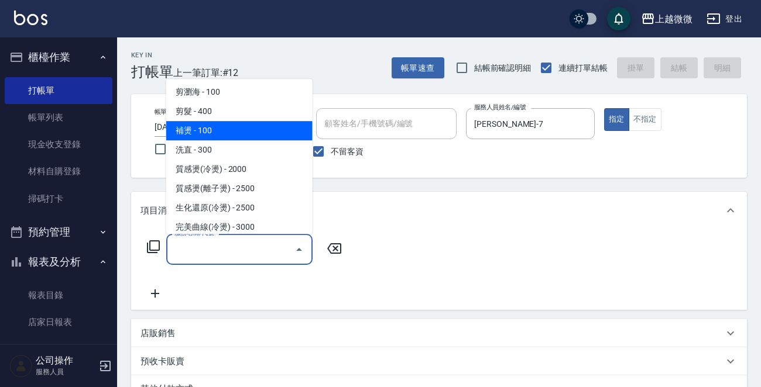
click at [257, 131] on span "補燙 - 100" at bounding box center [239, 130] width 146 height 19
type input "補燙(C01)"
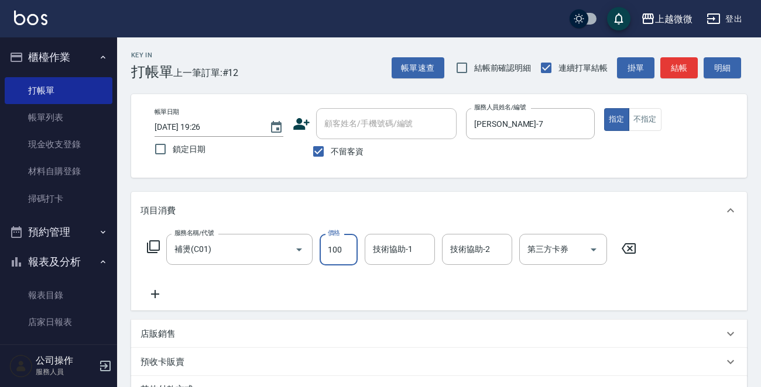
click at [334, 247] on input "100" at bounding box center [338, 250] width 38 height 32
type input "500"
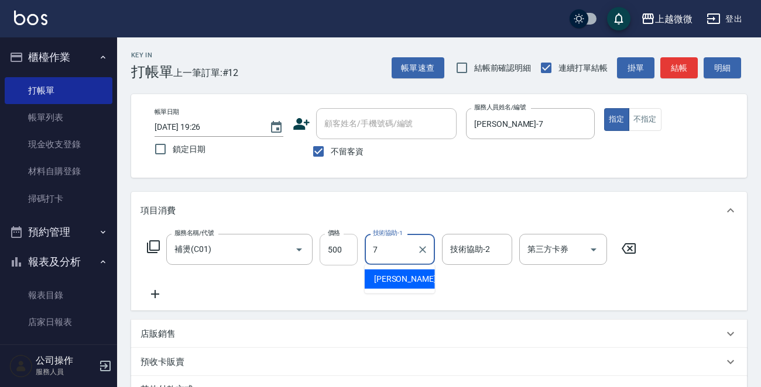
type input "[PERSON_NAME]-7"
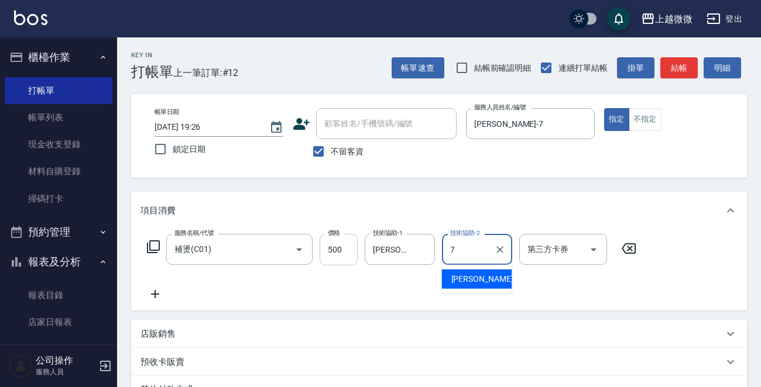
type input "[PERSON_NAME]-7"
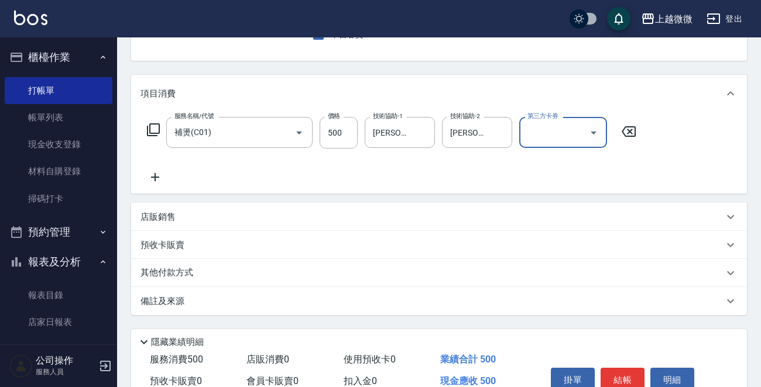
scroll to position [175, 0]
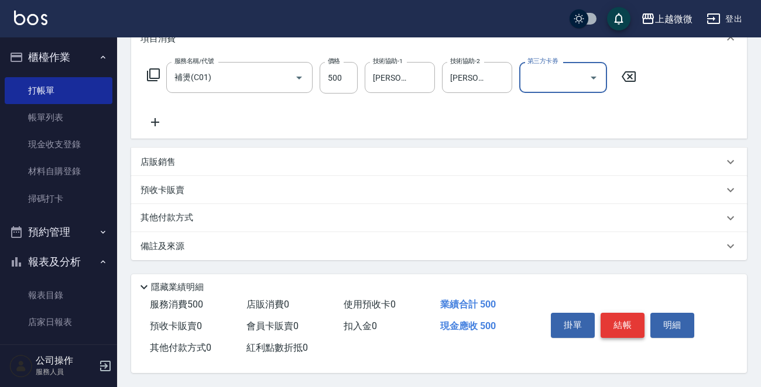
click at [617, 327] on button "結帳" at bounding box center [622, 325] width 44 height 25
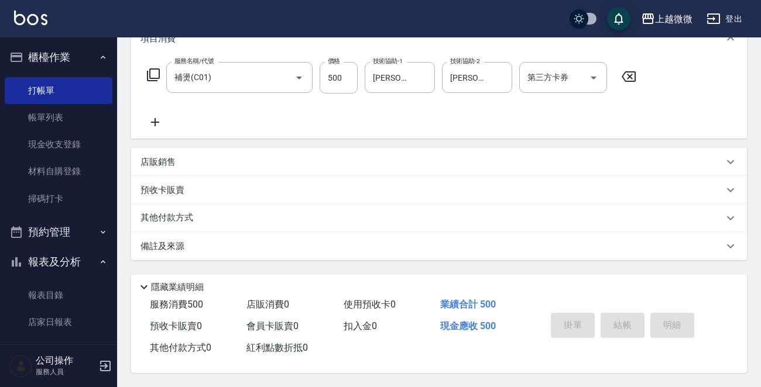
type input "[DATE] 19:27"
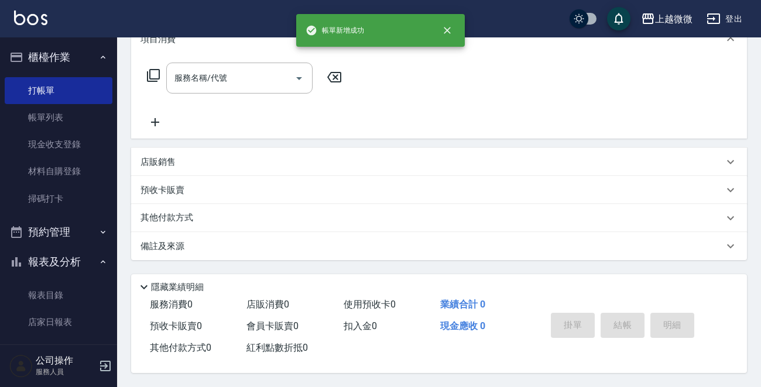
scroll to position [0, 0]
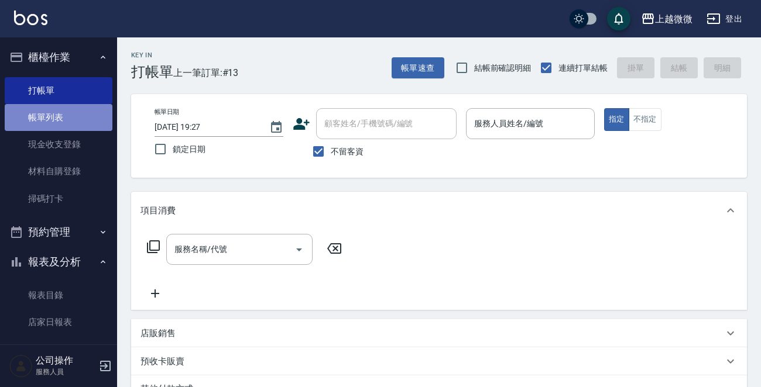
click at [74, 113] on link "帳單列表" at bounding box center [59, 117] width 108 height 27
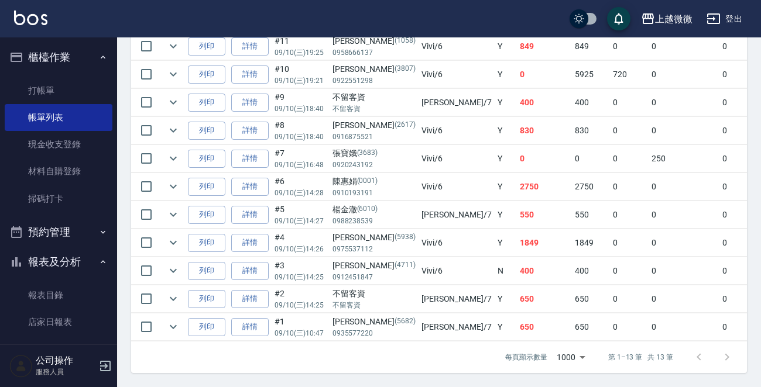
scroll to position [419, 0]
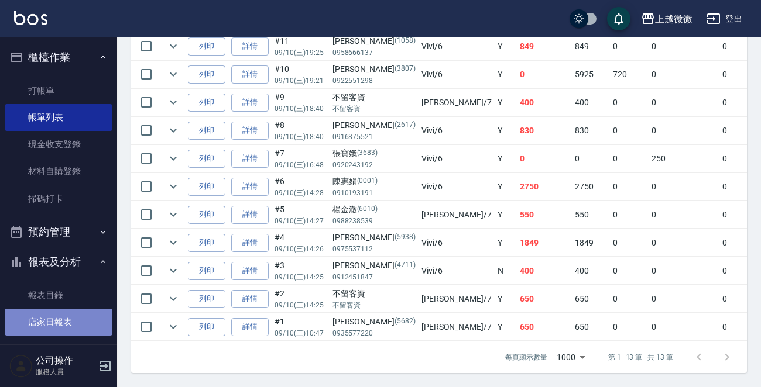
click at [74, 328] on link "店家日報表" at bounding box center [59, 322] width 108 height 27
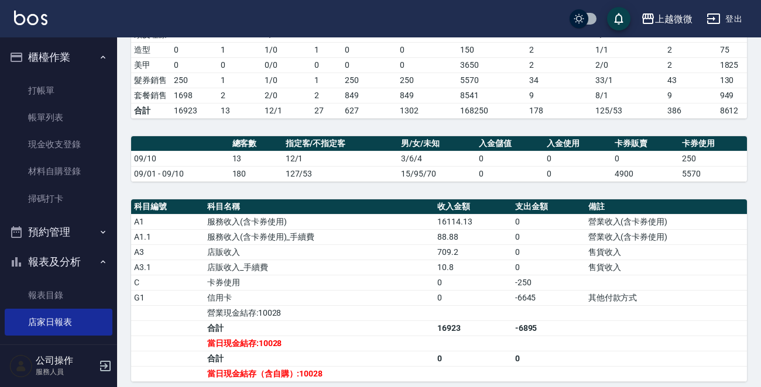
scroll to position [410, 0]
